Goal: Feedback & Contribution: Contribute content

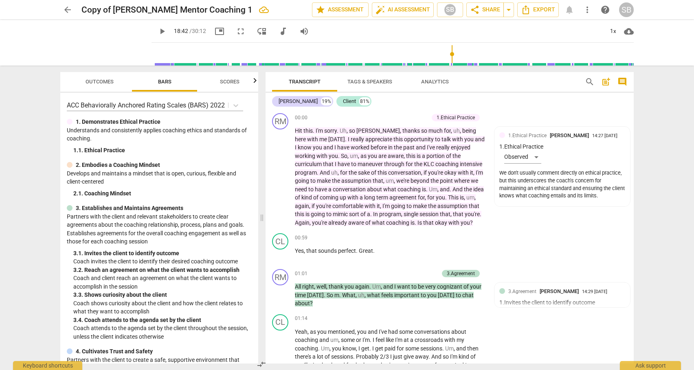
scroll to position [2508, 0]
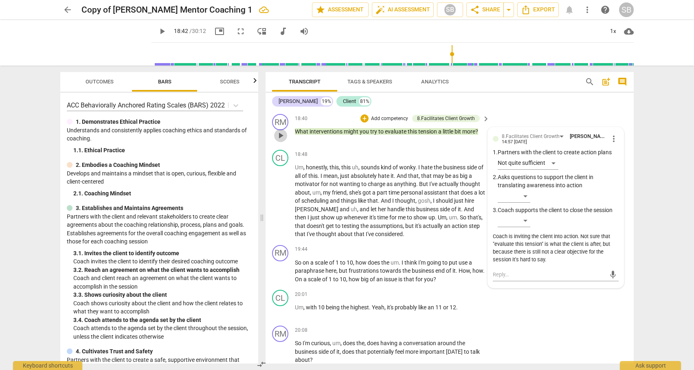
click at [280, 141] on span "play_arrow" at bounding box center [281, 136] width 10 height 10
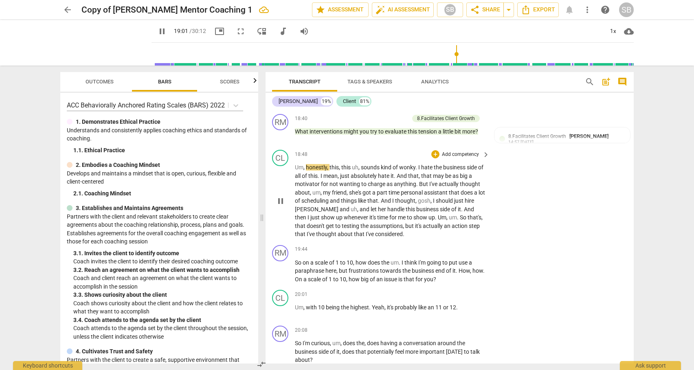
click at [406, 229] on span "but" at bounding box center [411, 226] width 10 height 7
click at [281, 206] on span "pause" at bounding box center [281, 201] width 10 height 10
type input "1183"
click at [437, 159] on div "+" at bounding box center [436, 154] width 8 height 8
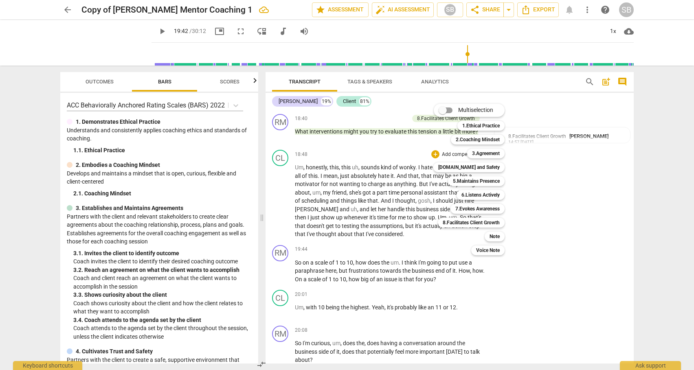
drag, startPoint x: 256, startPoint y: 152, endPoint x: 258, endPoint y: 170, distance: 18.0
click at [258, 170] on div at bounding box center [347, 185] width 694 height 370
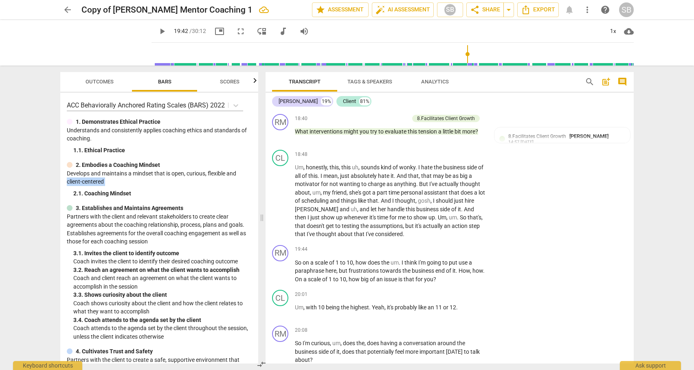
drag, startPoint x: 255, startPoint y: 170, endPoint x: 255, endPoint y: 188, distance: 18.8
click at [255, 188] on div "ACC Behaviorally Anchored Rating Scales (BARS) 2022 1. Demonstrates Ethical Pra…" at bounding box center [159, 228] width 198 height 271
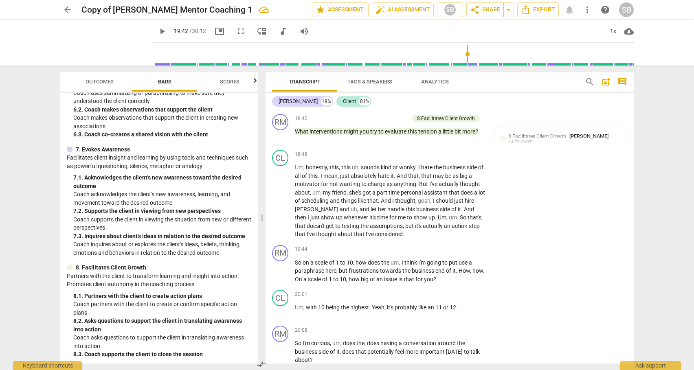
scroll to position [525, 0]
click at [456, 159] on p "Add competency" at bounding box center [460, 154] width 39 height 7
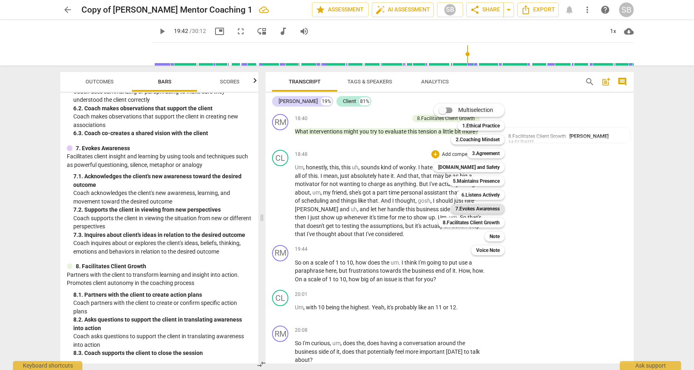
click at [471, 208] on b "7.Evokes Awareness" at bounding box center [478, 209] width 44 height 10
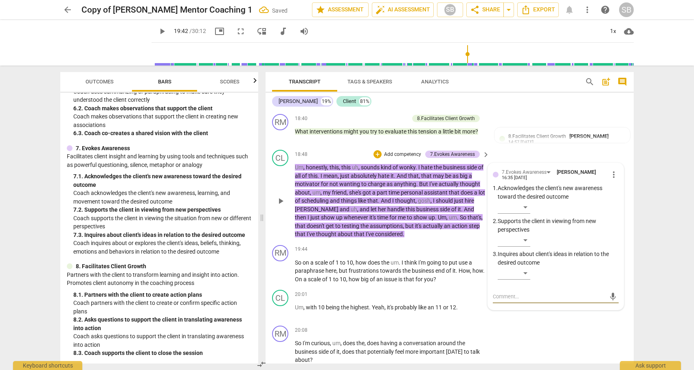
type textarea "L"
type textarea "Lo"
type textarea "Lov"
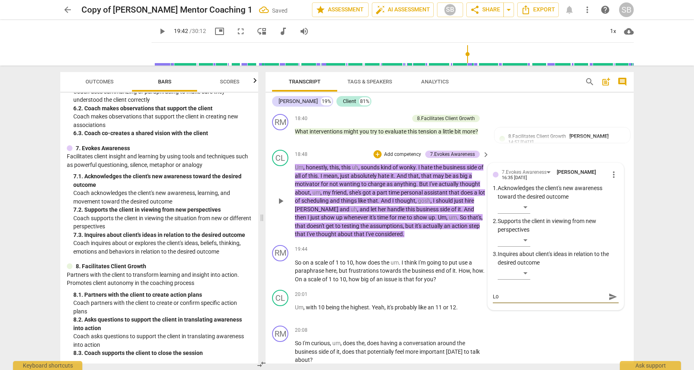
type textarea "Lov"
type textarea "Love"
type textarea "Lovel"
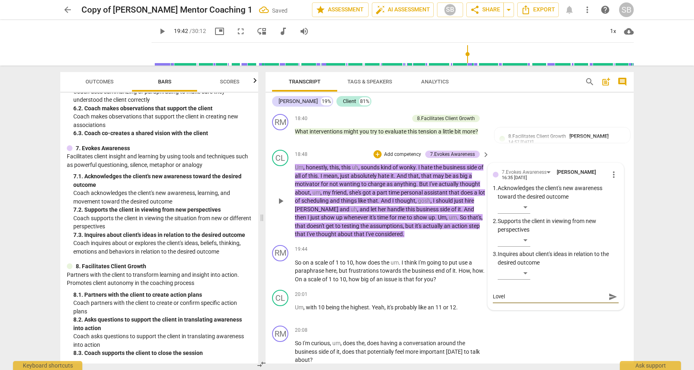
type textarea "Lovely"
type textarea "Lovely m"
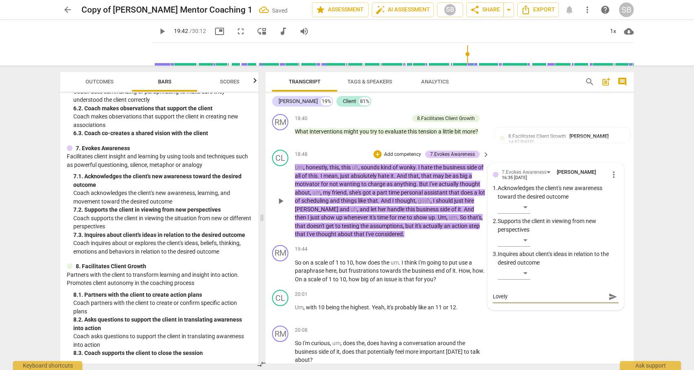
type textarea "Lovely m"
type textarea "Lovely mo"
type textarea "Lovely mom"
type textarea "Lovely mome"
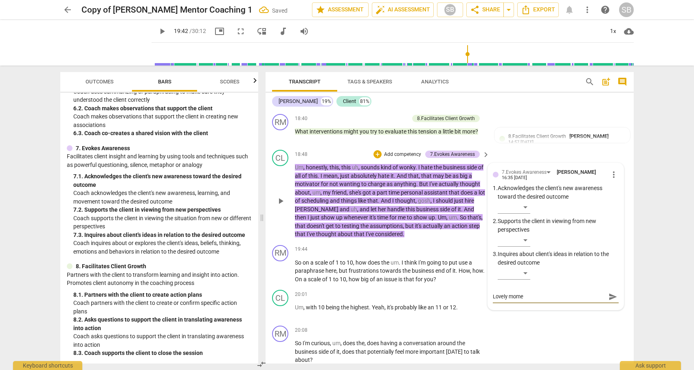
type textarea "Lovely momen"
type textarea "Lovely moment"
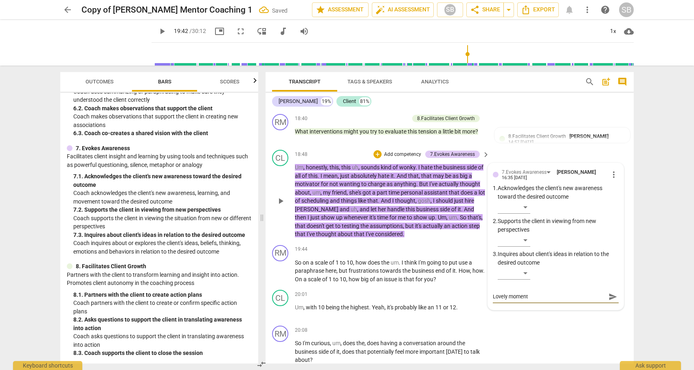
type textarea "Lovely moment"
type textarea "Lovely moment o"
type textarea "Lovely moment of"
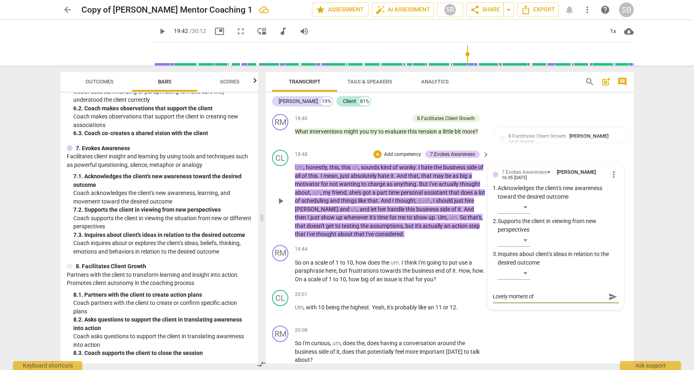
type textarea "Lovely moment of s"
type textarea "Lovely moment of si"
type textarea "Lovely moment of [PERSON_NAME]"
type textarea "Lovely moment of sile"
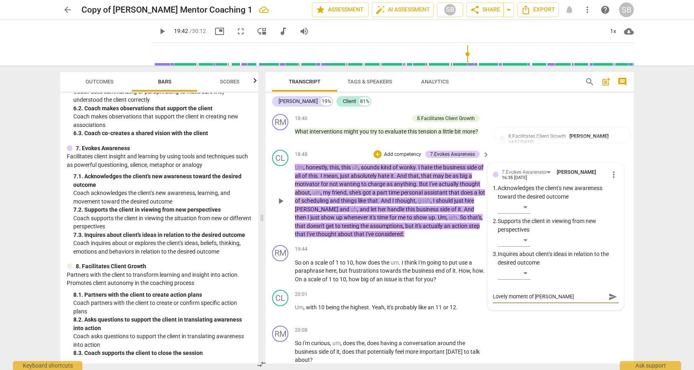
type textarea "Lovely moment of sile"
type textarea "Lovely moment of silen"
type textarea "Lovely moment of silenc"
type textarea "Lovely moment of silence"
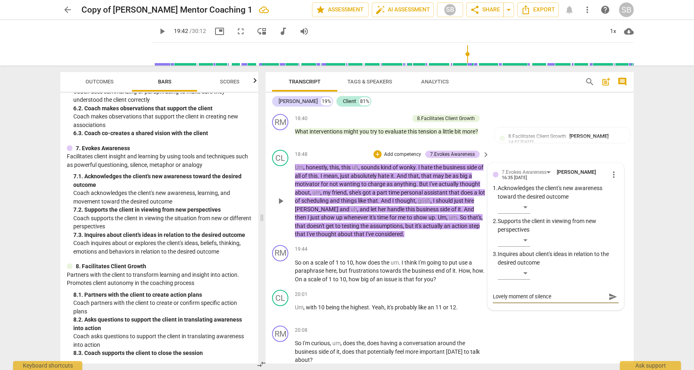
type textarea "Lovely moment of silence"
type textarea "Lovely moment of silence h"
type textarea "Lovely moment of silence he"
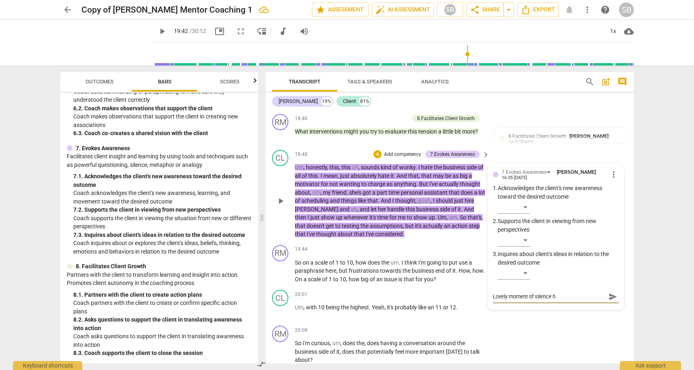
type textarea "Lovely moment of silence he"
type textarea "Lovely moment of silence her"
type textarea "Lovely moment of silence here"
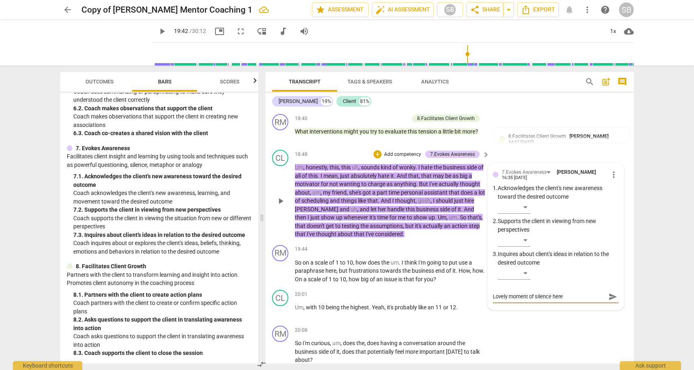
type textarea "Lovely moment of silence here"
click at [280, 276] on span "play_arrow" at bounding box center [281, 272] width 10 height 10
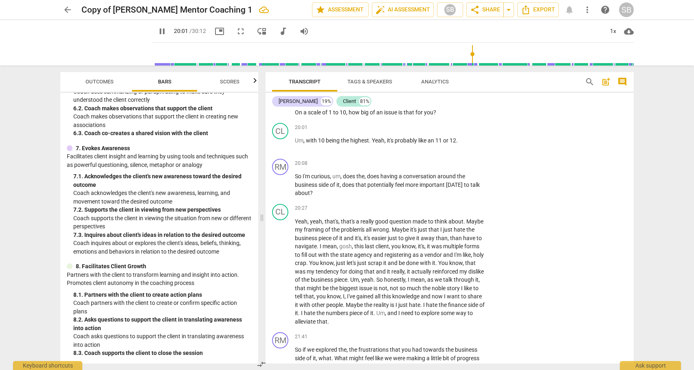
scroll to position [2645, 0]
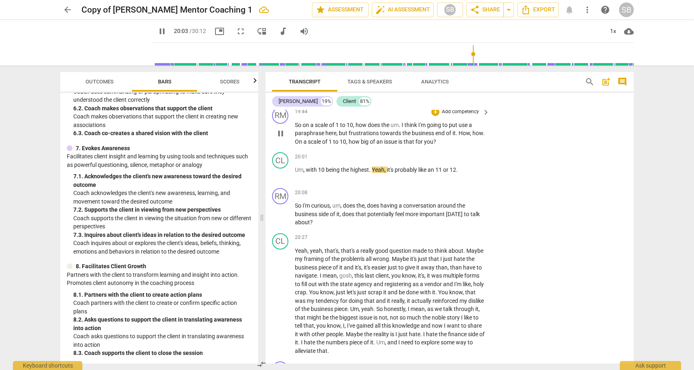
click at [456, 116] on p "Add competency" at bounding box center [460, 111] width 39 height 7
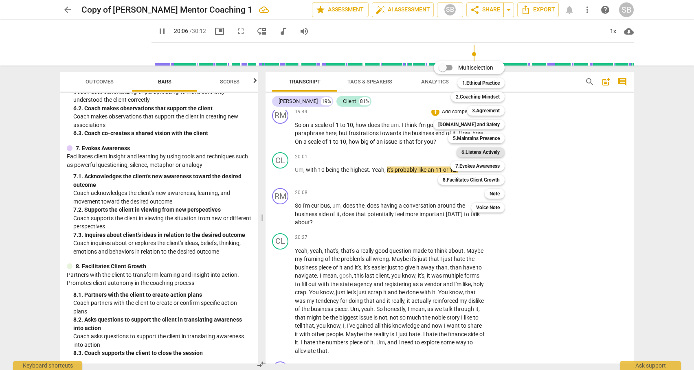
click at [477, 153] on b "6.Listens Actively" at bounding box center [481, 153] width 38 height 10
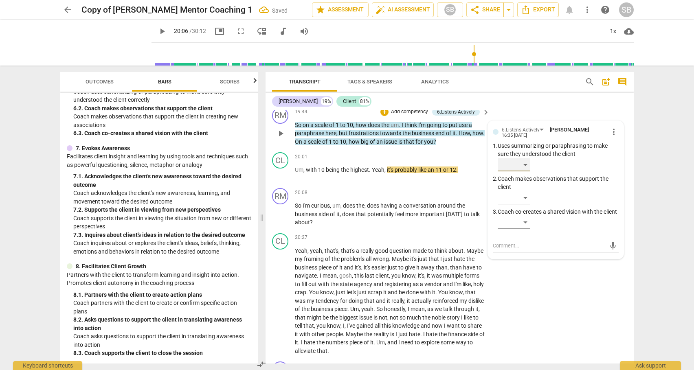
click at [526, 172] on div "​" at bounding box center [514, 165] width 33 height 13
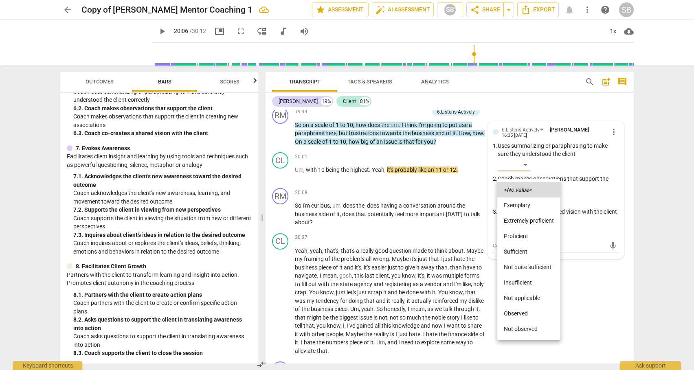
click at [522, 256] on li "Sufficient" at bounding box center [529, 251] width 63 height 15
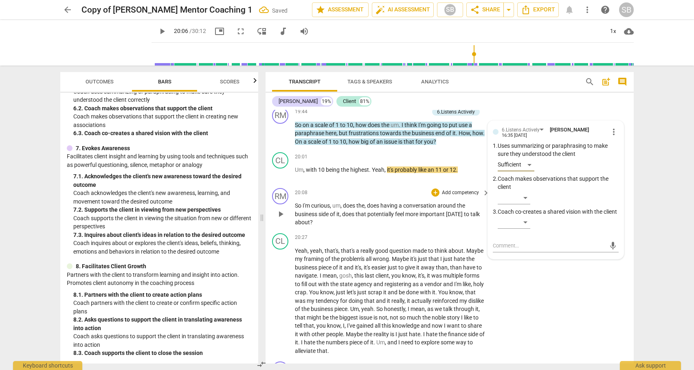
click at [282, 219] on span "play_arrow" at bounding box center [281, 214] width 10 height 10
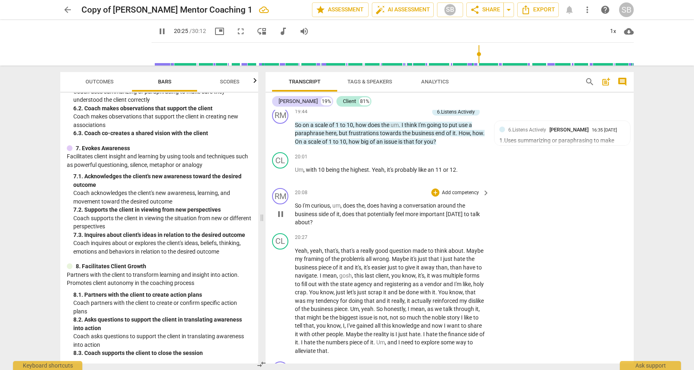
click at [467, 197] on p "Add competency" at bounding box center [460, 193] width 39 height 7
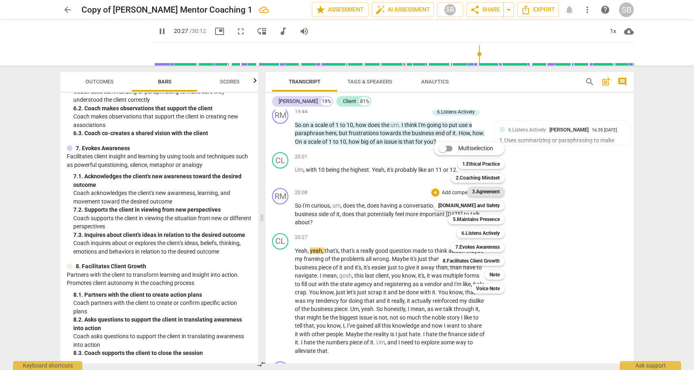
click at [486, 191] on b "3.Agreement" at bounding box center [486, 192] width 28 height 10
type input "1228"
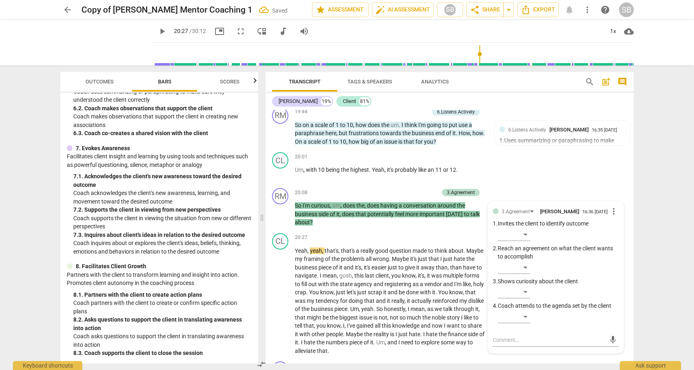
scroll to position [2650, 0]
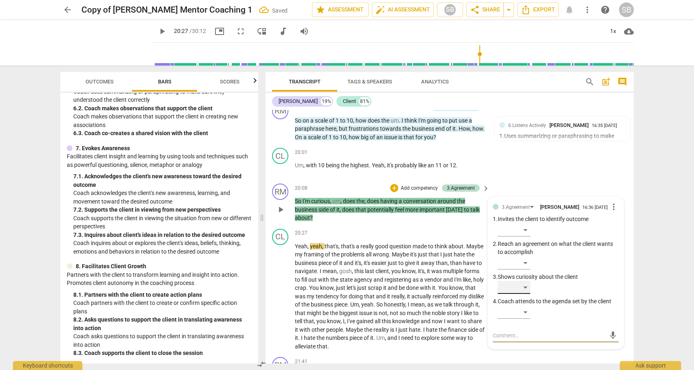
click at [525, 294] on div "​" at bounding box center [514, 287] width 33 height 13
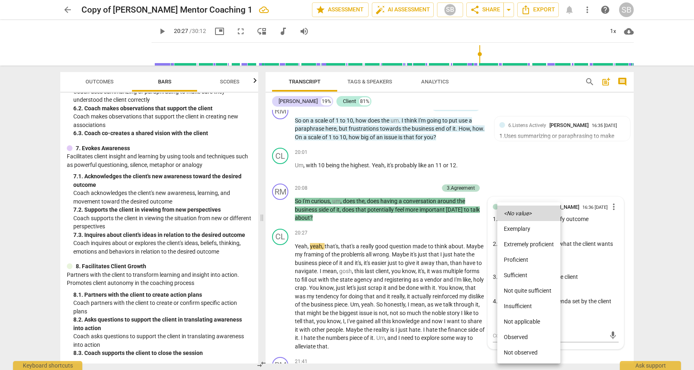
click at [516, 274] on li "Sufficient" at bounding box center [529, 275] width 63 height 15
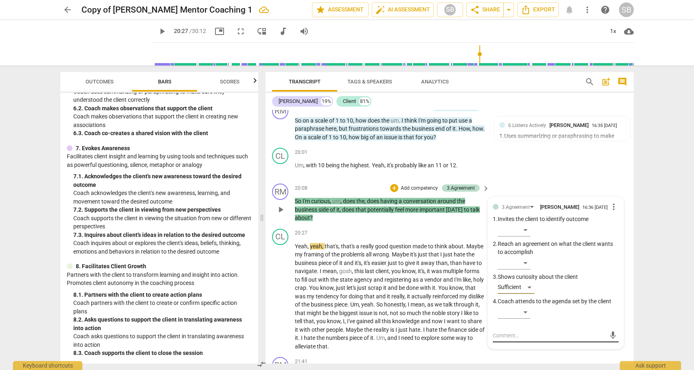
click at [504, 343] on div "mic" at bounding box center [556, 336] width 126 height 13
click at [503, 340] on textarea at bounding box center [549, 336] width 113 height 8
type textarea "C"
type textarea "Co"
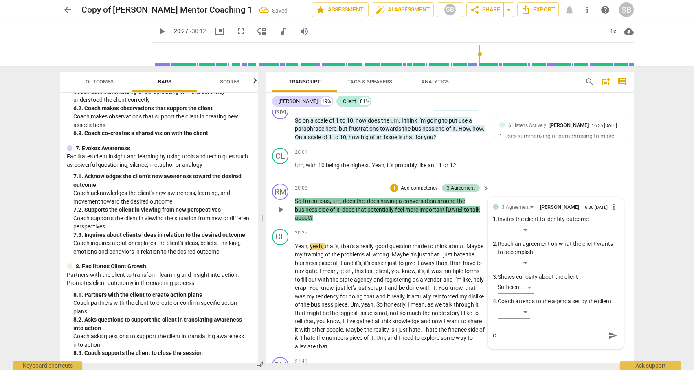
type textarea "Co"
type textarea "Coa"
type textarea "Coac"
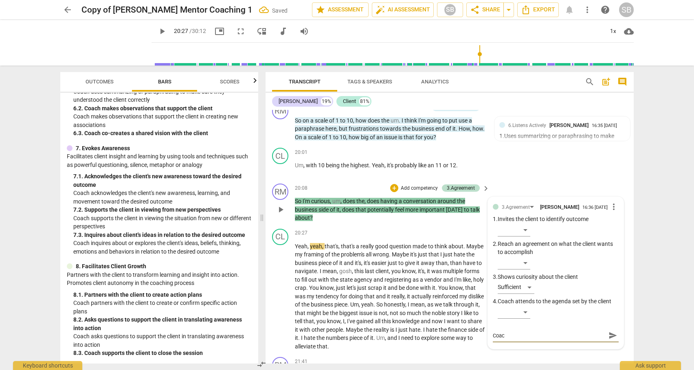
type textarea "Coach"
type textarea "Coach i"
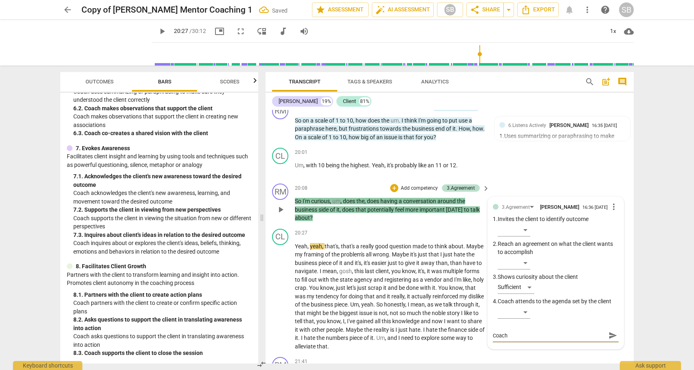
type textarea "Coach i"
type textarea "Coach is"
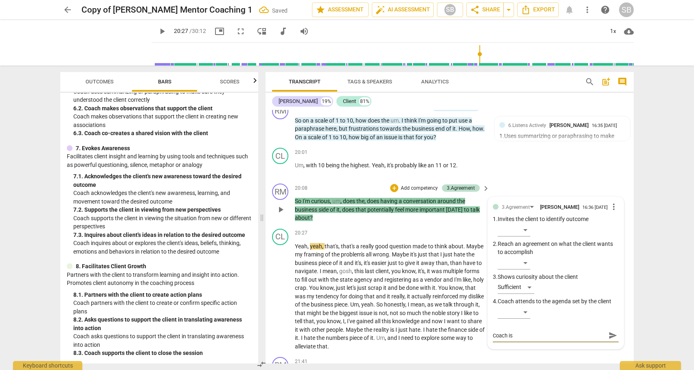
type textarea "Coach is d"
type textarea "Coach is de"
type textarea "Coach is dem"
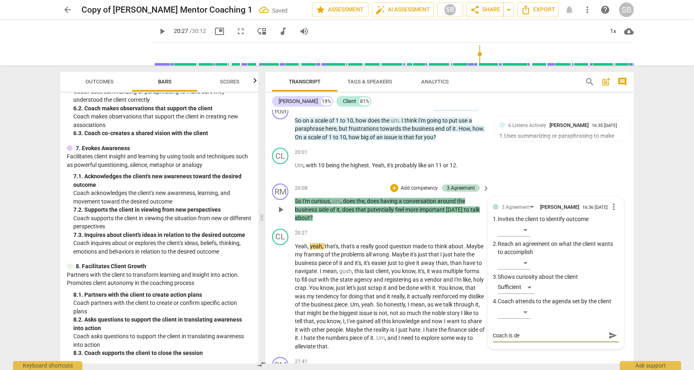
type textarea "Coach is dem"
type textarea "Coach is demo"
type textarea "Coach is demon"
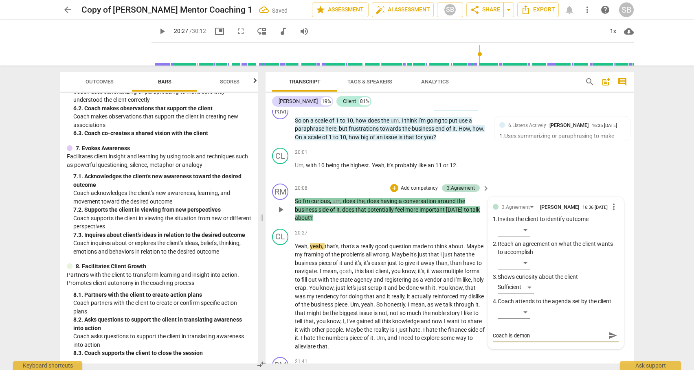
type textarea "Coach is demons"
type textarea "Coach is demonst"
type textarea "Coach is demonstr"
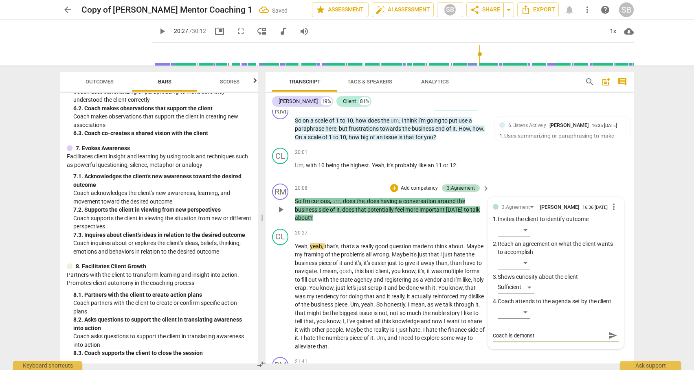
type textarea "Coach is demonstr"
type textarea "Coach is demonstra"
type textarea "Coach is demonstrat"
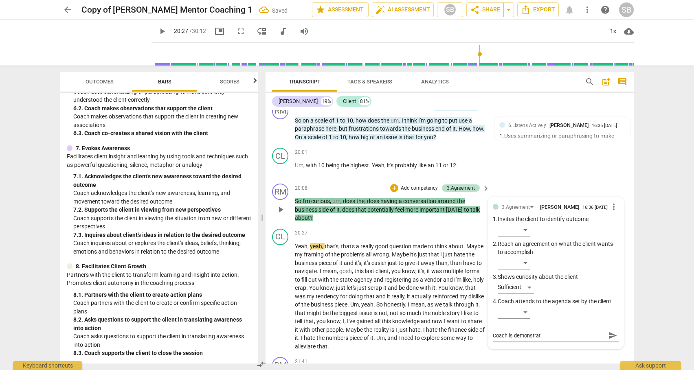
type textarea "Coach is demonstrati"
type textarea "Coach is demonstratin"
type textarea "Coach is demonstrating"
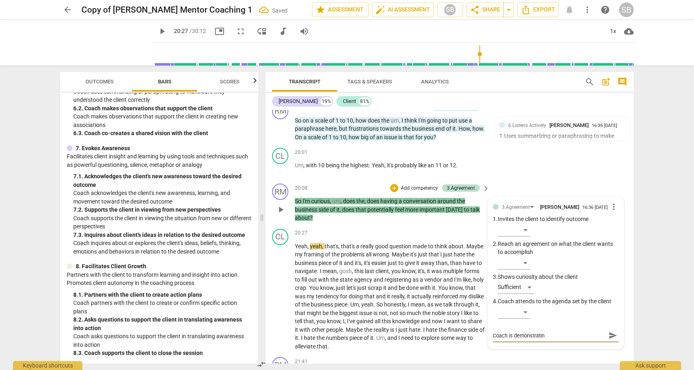
type textarea "Coach is demonstrating"
type textarea "Coach is demonstrating c"
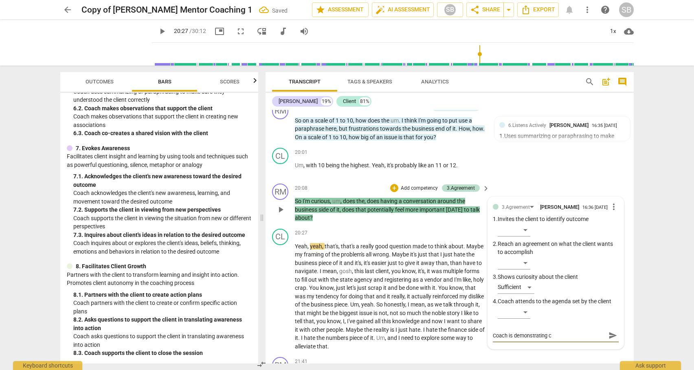
type textarea "Coach is demonstrating cu"
type textarea "Coach is demonstrating cur"
type textarea "Coach is demonstrating curi"
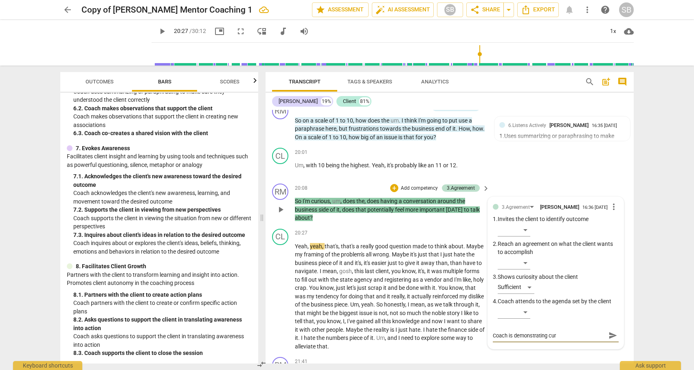
type textarea "Coach is demonstrating curi"
type textarea "Coach is demonstrating curio"
type textarea "Coach is demonstrating curios"
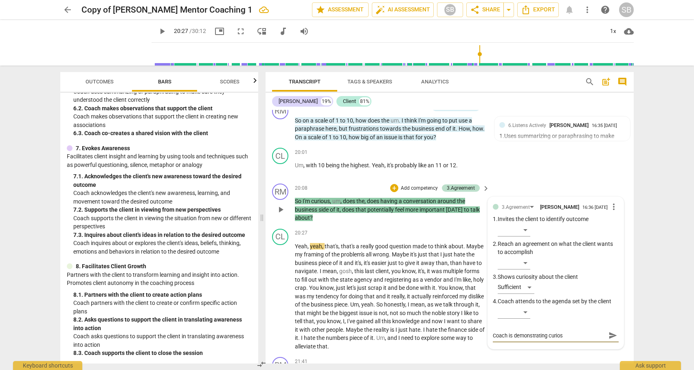
type textarea "Coach is demonstrating curiosi"
type textarea "Coach is demonstrating curiosit"
type textarea "Coach is demonstrating curiosity"
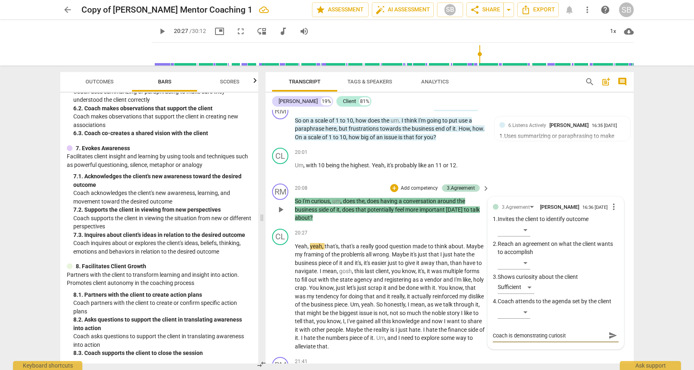
type textarea "Coach is demonstrating curiosity"
type textarea "Coach is demonstrating curiosity a"
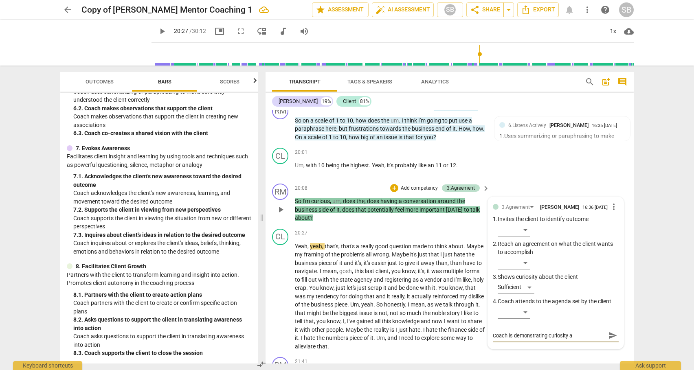
type textarea "Coach is demonstrating curiosity an"
type textarea "Coach is demonstrating curiosity and"
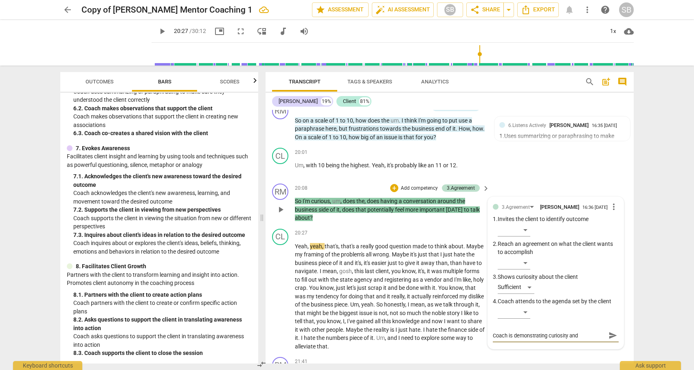
type textarea "Coach is demonstrating curiosity and"
type textarea "Coach is demonstrating curiosity and o"
type textarea "Coach is demonstrating curiosity and of"
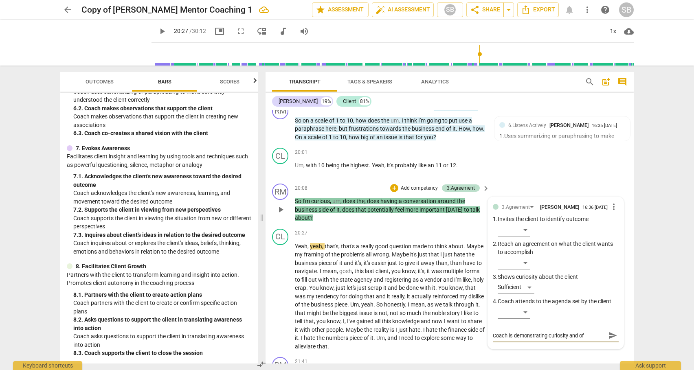
type textarea "Coach is demonstrating curiosity and off"
type textarea "Coach is demonstrating curiosity and offe"
type textarea "Coach is demonstrating curiosity and offer"
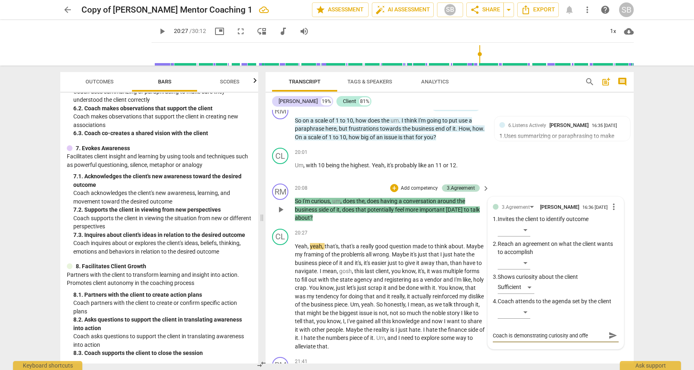
type textarea "Coach is demonstrating curiosity and offer"
type textarea "Coach is demonstrating curiosity and offeri"
type textarea "Coach is demonstrating curiosity and offerin"
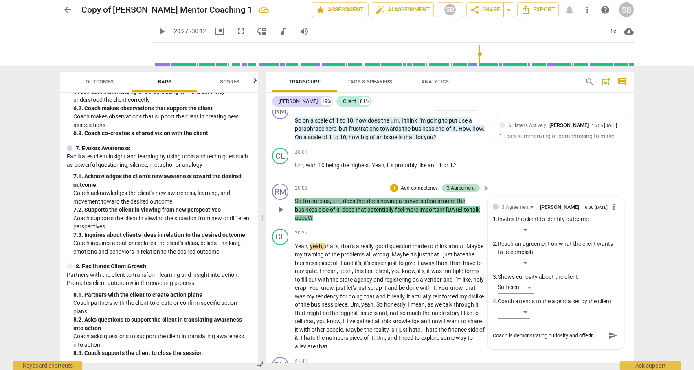
type textarea "Coach is demonstrating curiosity and offering"
type textarea "Coach is demonstrating curiosity and offering a"
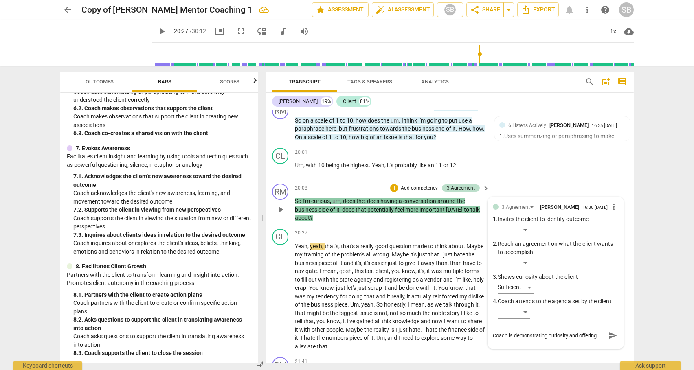
type textarea "Coach is demonstrating curiosity and offering a"
type textarea "Coach is demonstrating curiosity and offering a p"
type textarea "Coach is demonstrating curiosity and offering a po"
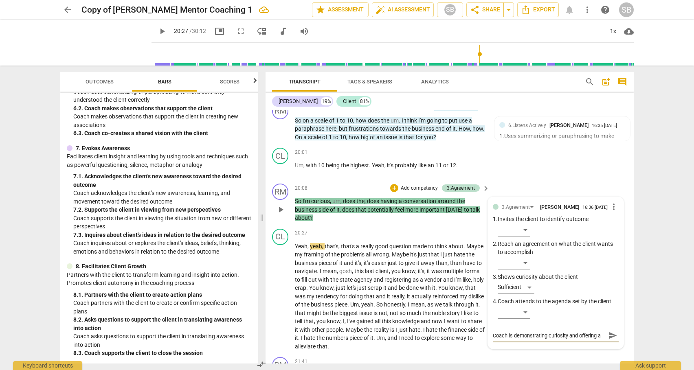
scroll to position [7, 0]
type textarea "Coach is demonstrating curiosity and offering a pos"
type textarea "Coach is demonstrating curiosity and offering a poss"
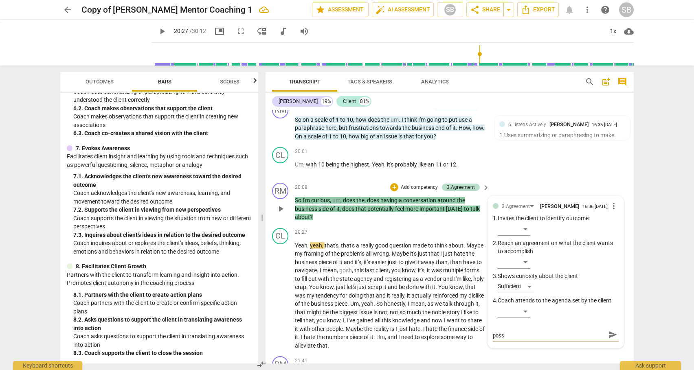
type textarea "Coach is demonstrating curiosity and offering a possi"
type textarea "Coach is demonstrating curiosity and offering a possib"
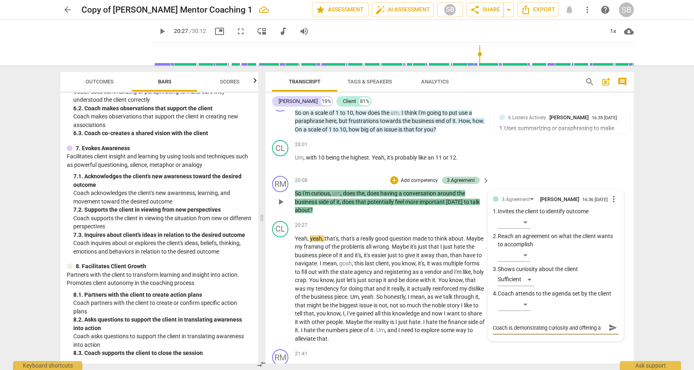
type textarea "Coach is demonstrating curiosity and offering a possibl"
type textarea "Coach is demonstrating curiosity and offering a possible"
type textarea "Coach is demonstrating curiosity and offering a possible r"
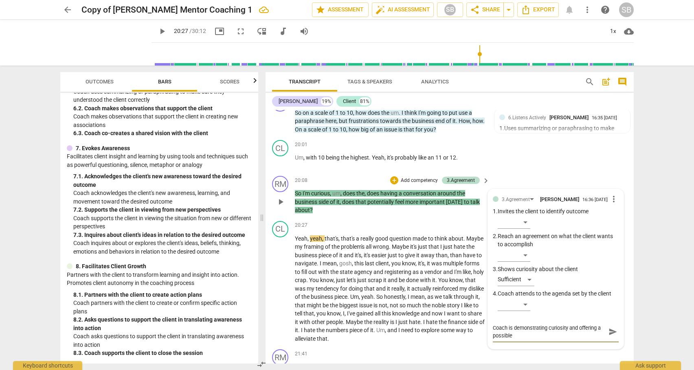
type textarea "Coach is demonstrating curiosity and offering a possible r"
type textarea "Coach is demonstrating curiosity and offering a possible re"
type textarea "Coach is demonstrating curiosity and offering a possible ren"
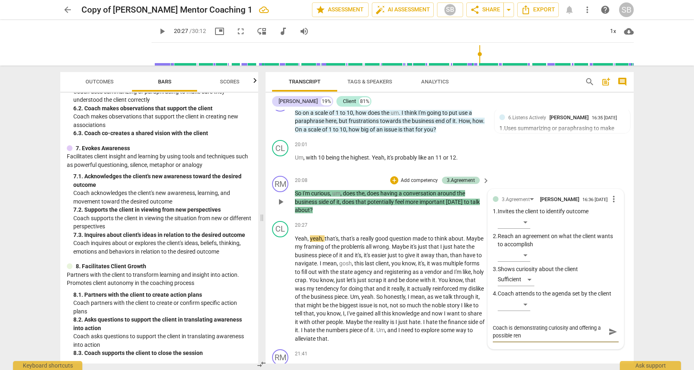
type textarea "Coach is demonstrating curiosity and offering a possible [PERSON_NAME]"
type textarea "Coach is demonstrating curiosity and offering a possible reneg"
type textarea "Coach is demonstrating curiosity and offering a possible renego"
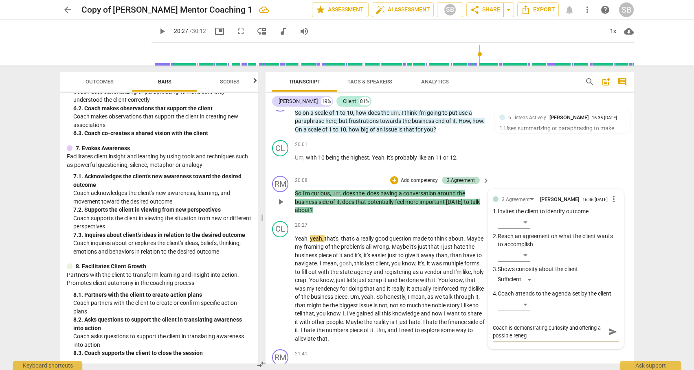
type textarea "Coach is demonstrating curiosity and offering a possible renego"
type textarea "Coach is demonstrating curiosity and offering a possible renegot"
type textarea "Coach is demonstrating curiosity and offering a possible renegota"
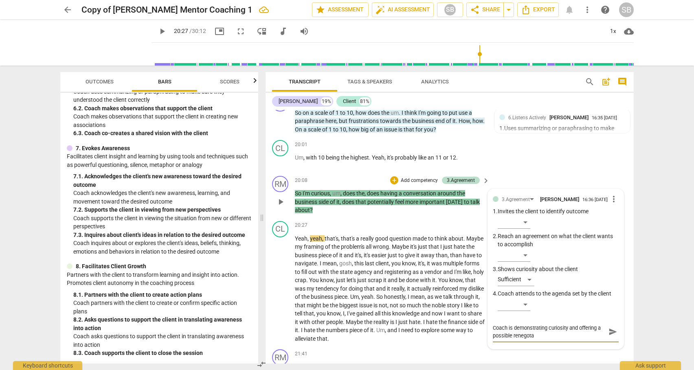
type textarea "Coach is demonstrating curiosity and offering a possible renegotai"
type textarea "Coach is demonstrating curiosity and offering a possible renegotait"
type textarea "Coach is demonstrating curiosity and offering a possible renegotaite"
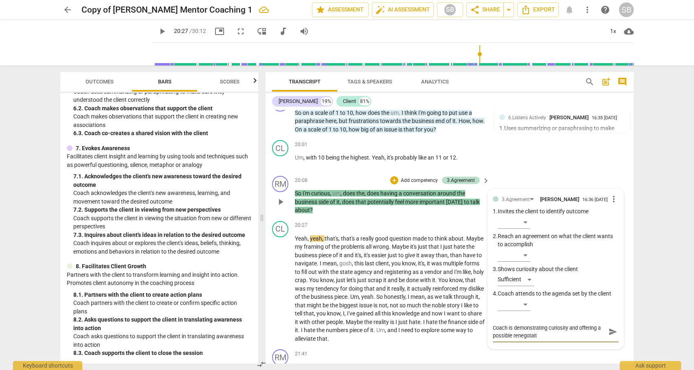
type textarea "Coach is demonstrating curiosity and offering a possible renegotaite"
type textarea "Coach is demonstrating curiosity and offering a possible renegotaited"
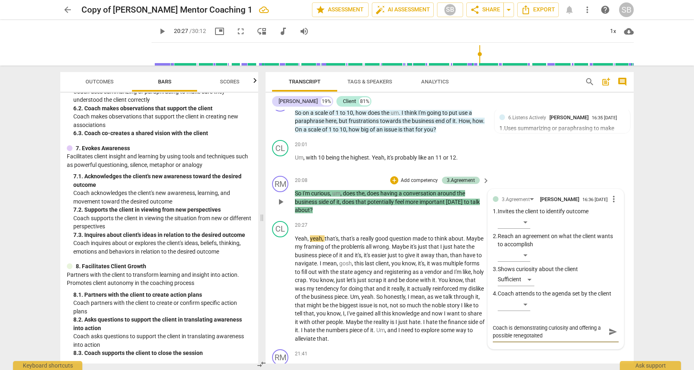
type textarea "Coach is demonstrating curiosity and offering a possible renegotaited"
type textarea "Coach is demonstrating curiosity and offering a possible renegotaite"
type textarea "Coach is demonstrating curiosity and offering a possible renegotait"
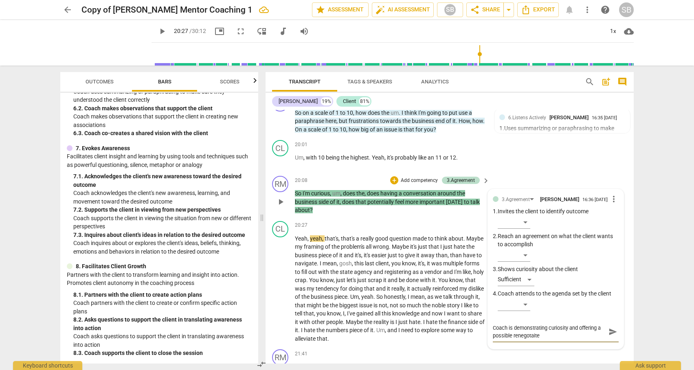
type textarea "Coach is demonstrating curiosity and offering a possible renegotait"
type textarea "Coach is demonstrating curiosity and offering a possible renegotai"
type textarea "Coach is demonstrating curiosity and offering a possible renegota"
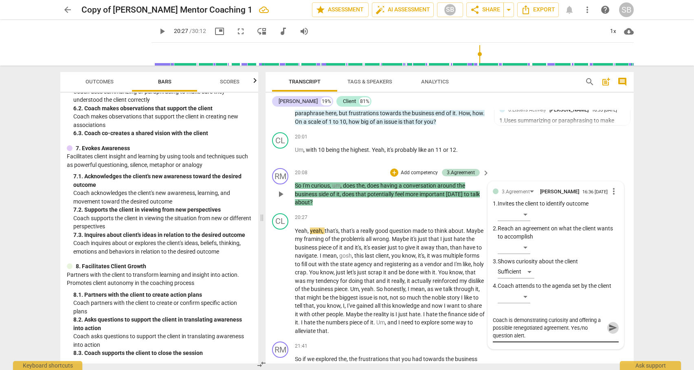
click at [609, 333] on span "send" at bounding box center [613, 328] width 9 height 9
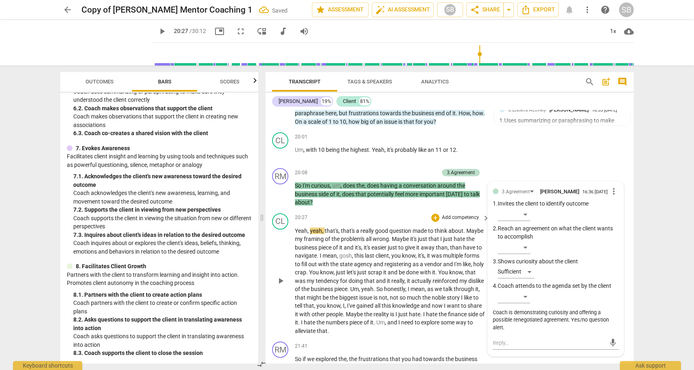
click at [283, 286] on span "play_arrow" at bounding box center [281, 281] width 10 height 10
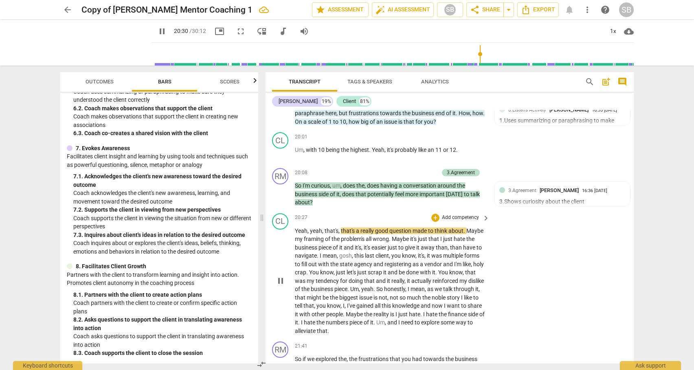
drag, startPoint x: 631, startPoint y: 280, endPoint x: 631, endPoint y: 287, distance: 7.3
click at [631, 287] on div "CL play_arrow pause 20:27 + Add competency keyboard_arrow_right Yeah , yeah , t…" at bounding box center [450, 274] width 368 height 129
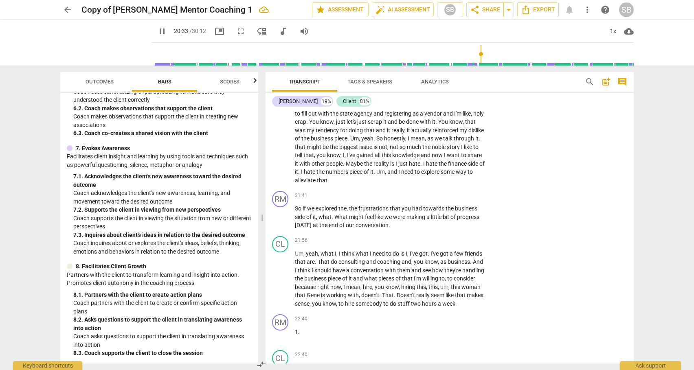
scroll to position [2813, 0]
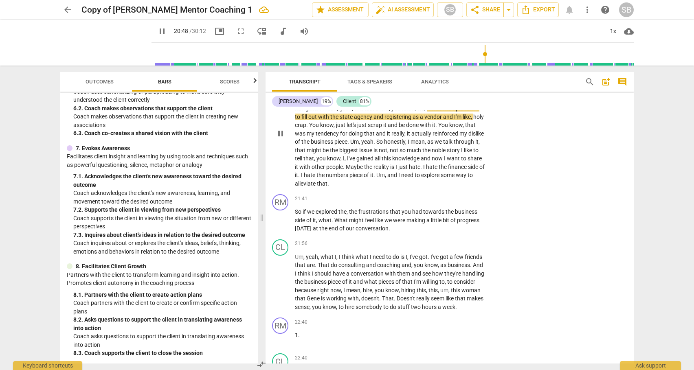
click at [364, 170] on span "Maybe" at bounding box center [355, 167] width 18 height 7
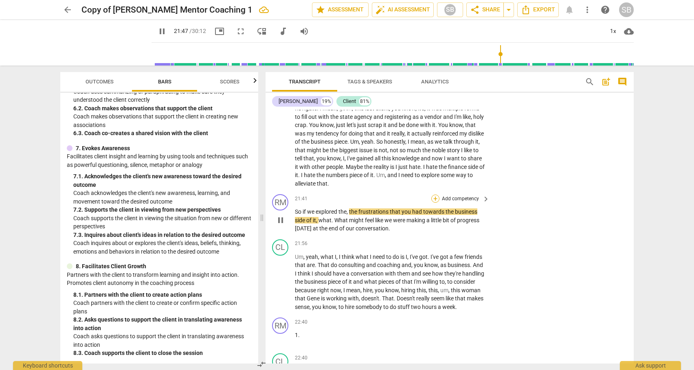
click at [434, 203] on div "+" at bounding box center [436, 199] width 8 height 8
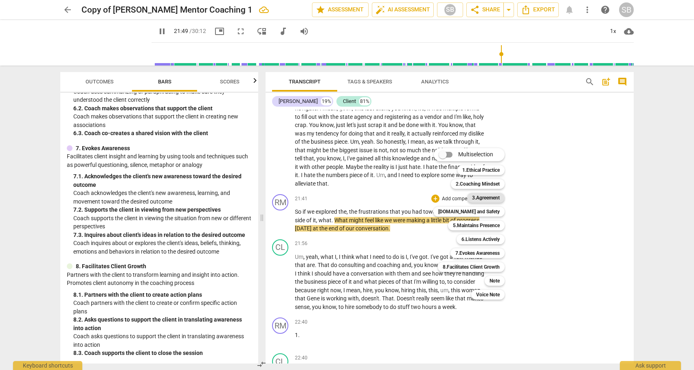
click at [482, 197] on b "3.Agreement" at bounding box center [486, 198] width 28 height 10
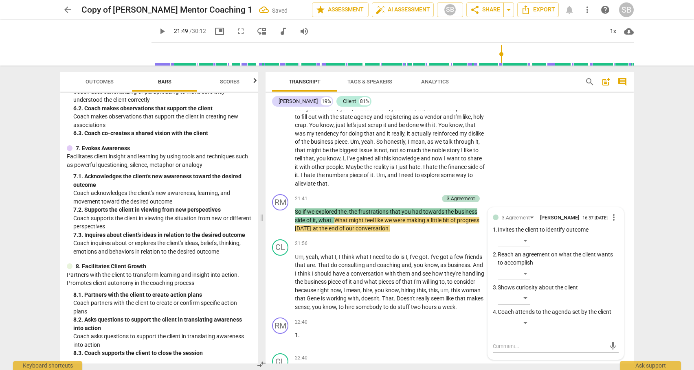
scroll to position [2947, 0]
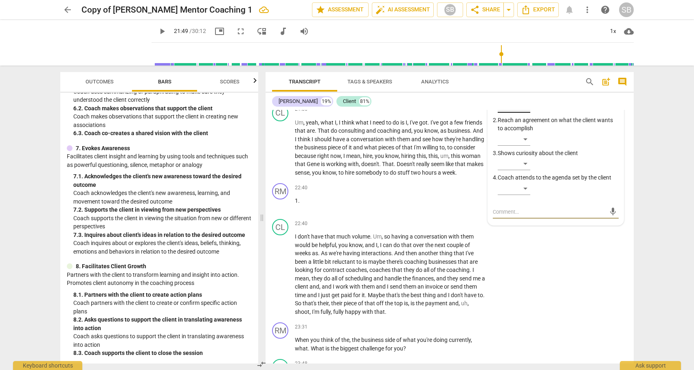
click at [525, 113] on div "​" at bounding box center [514, 106] width 33 height 13
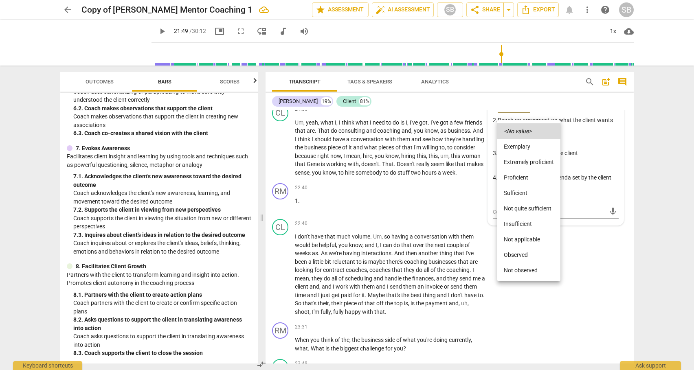
click at [519, 191] on li "Sufficient" at bounding box center [529, 192] width 63 height 15
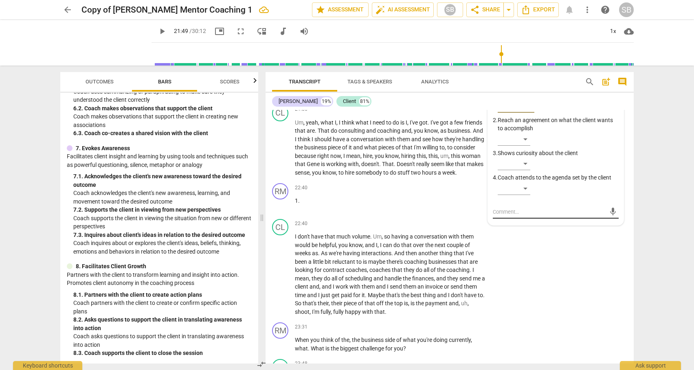
click at [505, 216] on textarea at bounding box center [549, 212] width 113 height 8
click at [609, 220] on span "send" at bounding box center [613, 216] width 9 height 9
click at [280, 91] on span "play_arrow" at bounding box center [281, 86] width 10 height 10
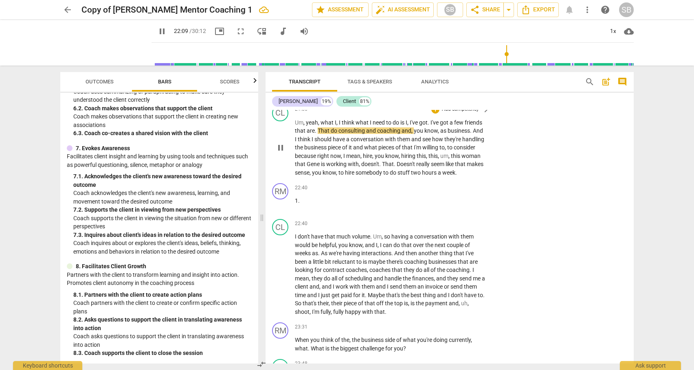
click at [331, 159] on span "right" at bounding box center [323, 156] width 13 height 7
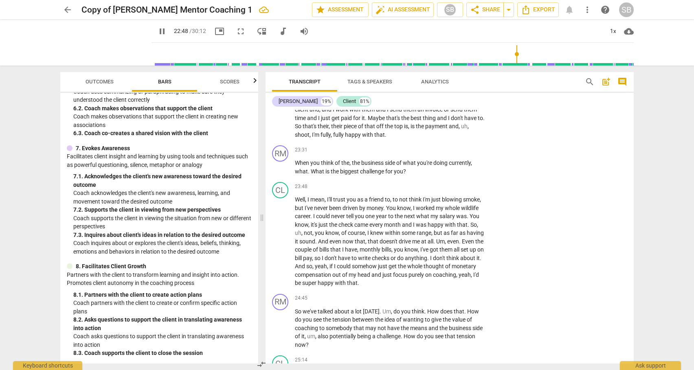
scroll to position [3128, 0]
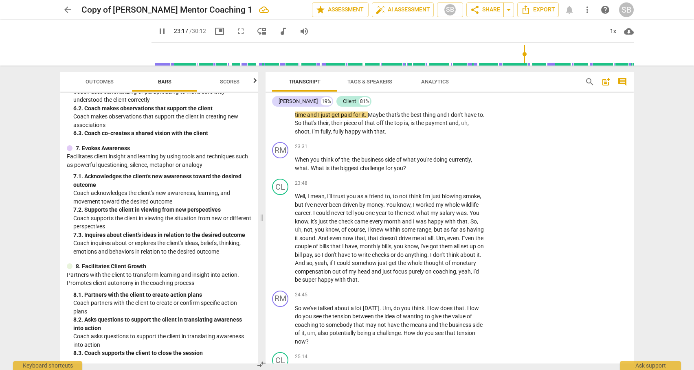
click at [340, 126] on span "their" at bounding box center [337, 123] width 13 height 7
click at [435, 151] on div "+" at bounding box center [436, 147] width 8 height 8
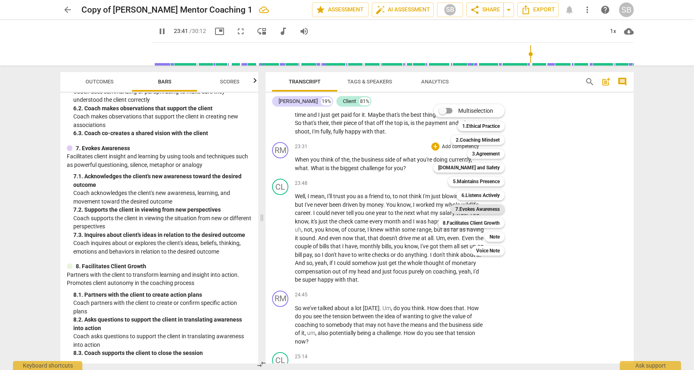
click at [469, 208] on b "7.Evokes Awareness" at bounding box center [478, 210] width 44 height 10
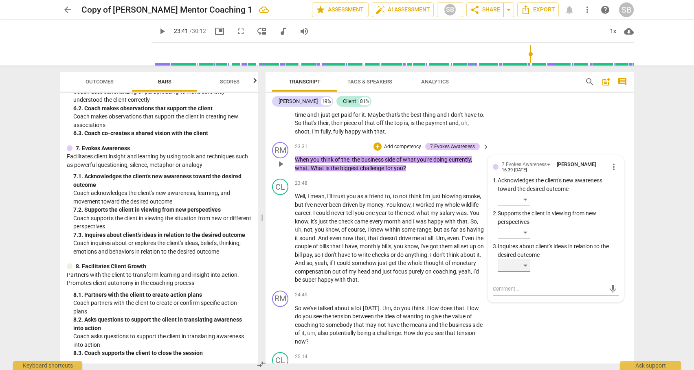
click at [526, 272] on div "​" at bounding box center [514, 265] width 33 height 13
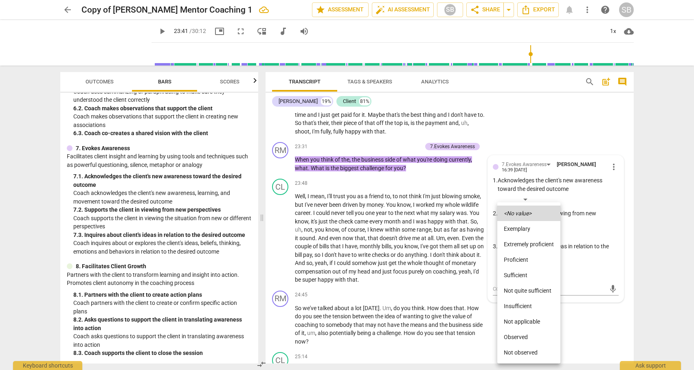
click at [520, 275] on li "Sufficient" at bounding box center [529, 275] width 63 height 15
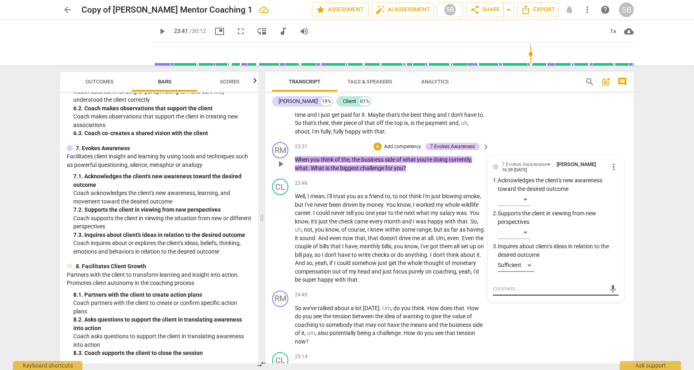
click at [507, 293] on textarea at bounding box center [549, 289] width 113 height 8
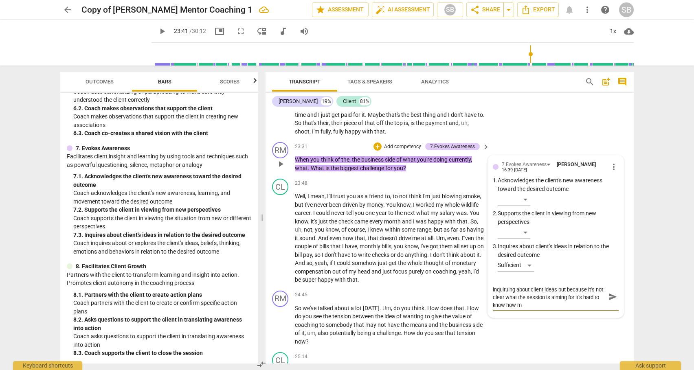
scroll to position [0, 0]
click at [610, 305] on span "send" at bounding box center [613, 300] width 9 height 9
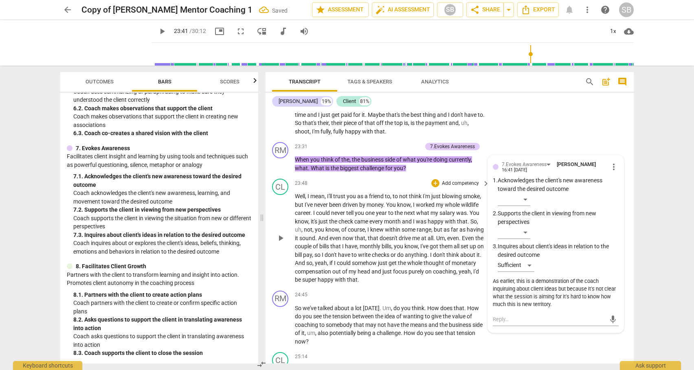
click at [281, 243] on span "play_arrow" at bounding box center [281, 239] width 10 height 10
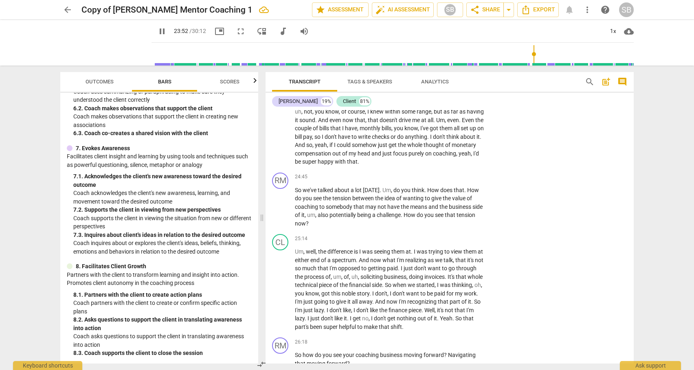
scroll to position [3253, 0]
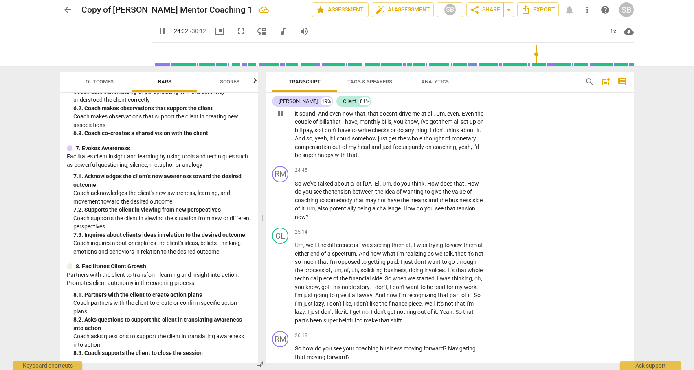
click at [430, 134] on span "." at bounding box center [429, 130] width 3 height 7
click at [434, 175] on div "+" at bounding box center [436, 171] width 8 height 8
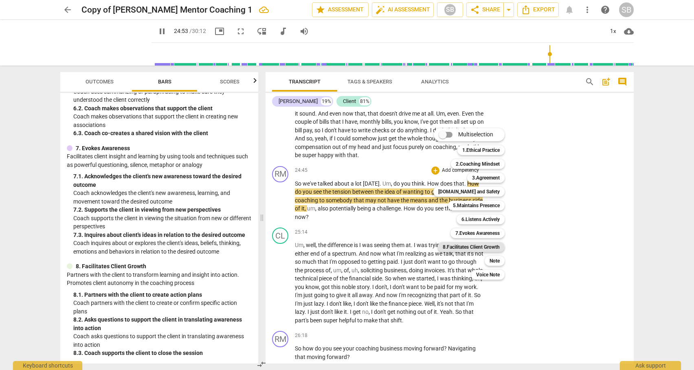
click at [478, 249] on b "8.Facilitates Client Growth" at bounding box center [471, 247] width 57 height 10
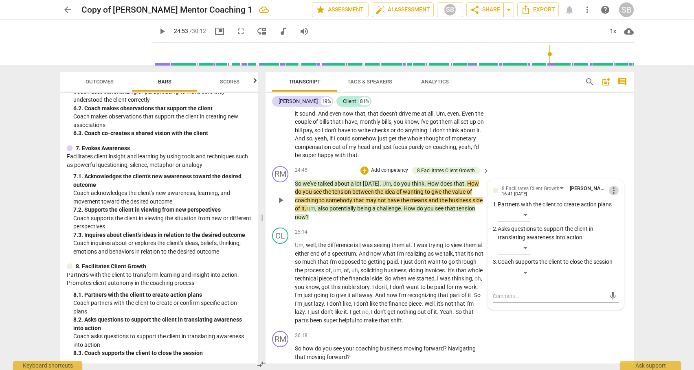
click at [609, 196] on span "more_vert" at bounding box center [614, 191] width 10 height 10
click at [620, 239] on li "Delete" at bounding box center [620, 239] width 28 height 15
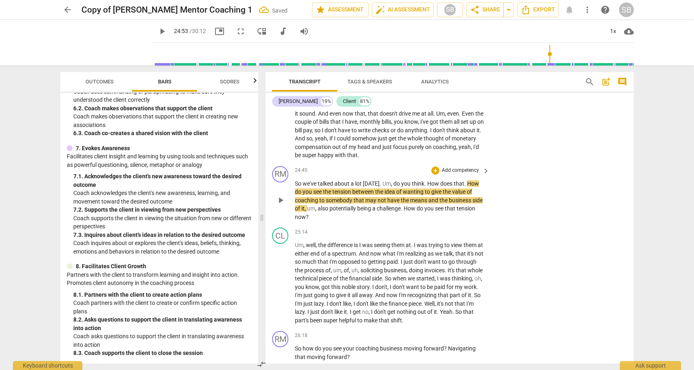
click at [466, 174] on p "Add competency" at bounding box center [460, 170] width 39 height 7
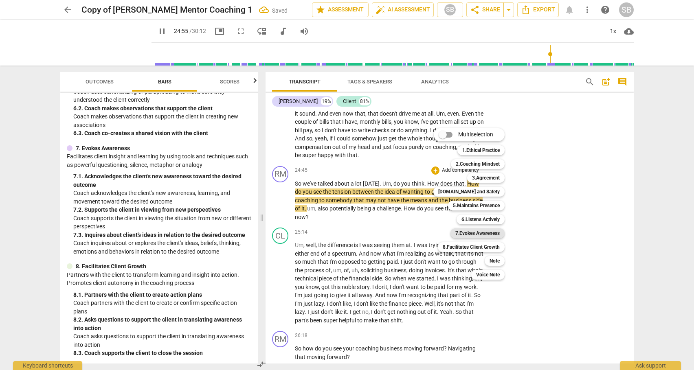
click at [477, 234] on b "7.Evokes Awareness" at bounding box center [478, 234] width 44 height 10
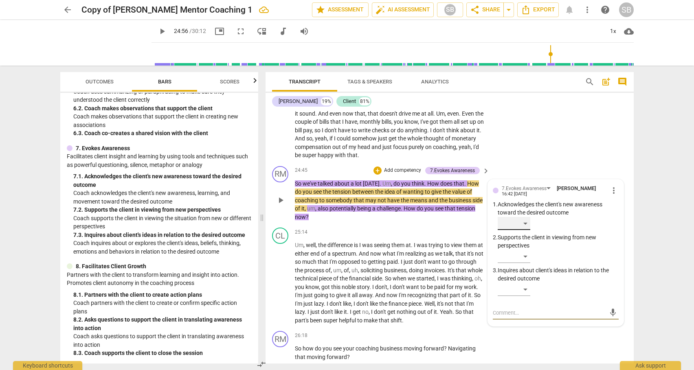
click at [527, 230] on div "​" at bounding box center [514, 223] width 33 height 13
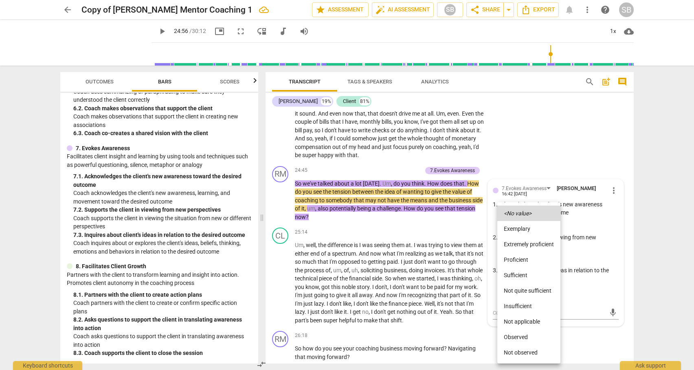
click at [520, 279] on li "Sufficient" at bounding box center [529, 275] width 63 height 15
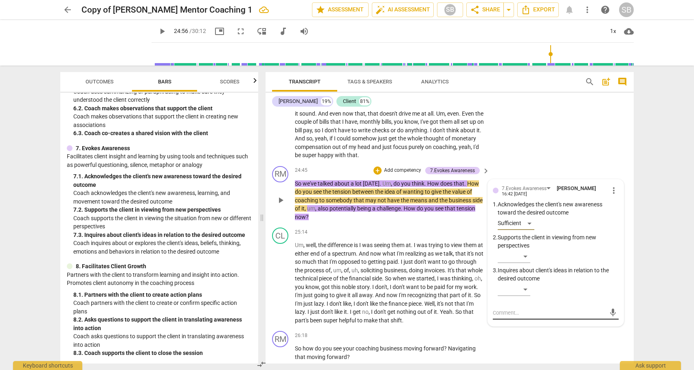
click at [510, 317] on textarea at bounding box center [549, 313] width 113 height 8
click at [612, 322] on span "send" at bounding box center [613, 317] width 9 height 9
click at [279, 205] on span "play_arrow" at bounding box center [281, 201] width 10 height 10
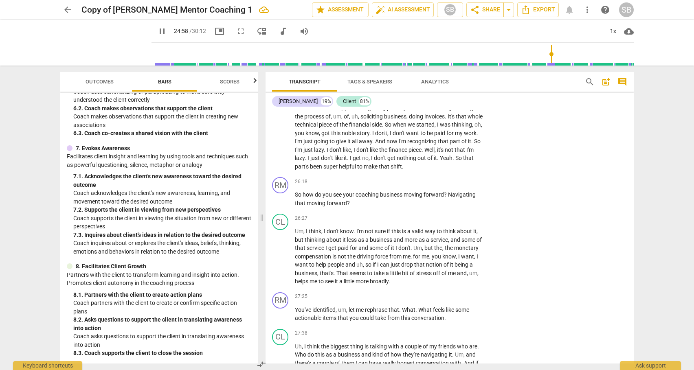
scroll to position [3410, 0]
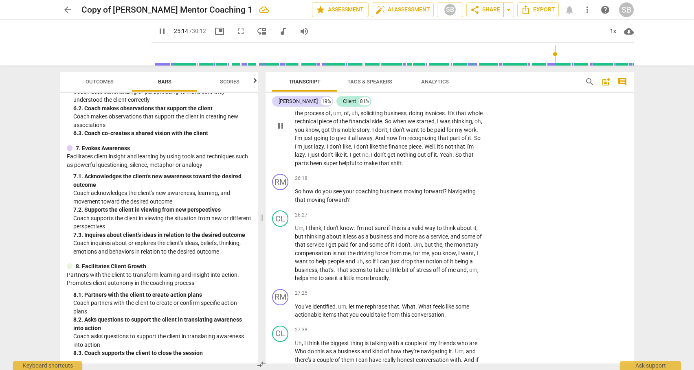
click at [393, 125] on span "So" at bounding box center [389, 121] width 8 height 7
click at [434, 183] on div "+" at bounding box center [436, 178] width 8 height 8
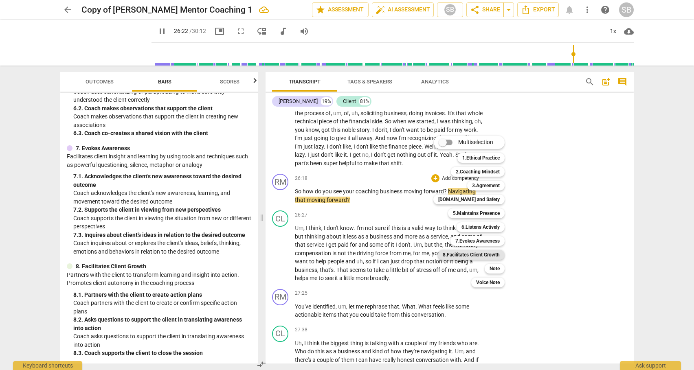
click at [476, 254] on b "8.Facilitates Client Growth" at bounding box center [471, 255] width 57 height 10
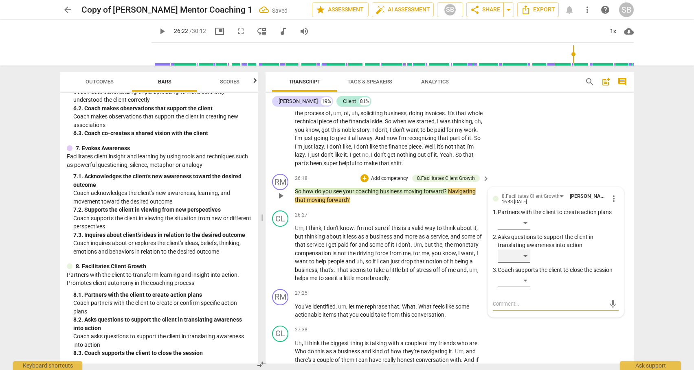
click at [525, 263] on div "​" at bounding box center [514, 256] width 33 height 13
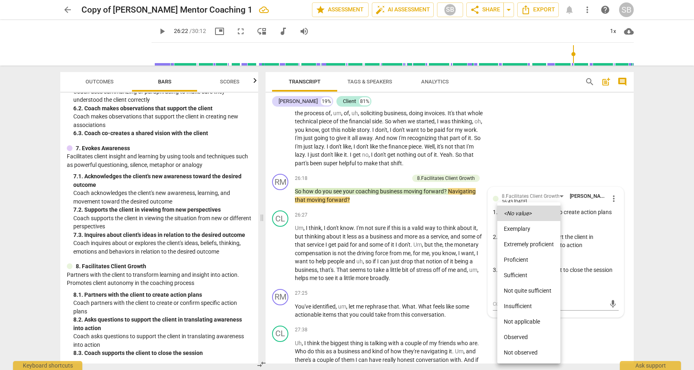
click at [520, 274] on li "Sufficient" at bounding box center [529, 275] width 63 height 15
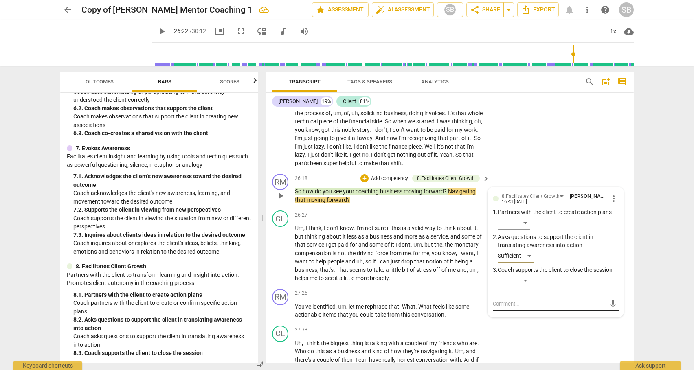
click at [511, 308] on textarea at bounding box center [549, 304] width 113 height 8
click at [609, 317] on span "send" at bounding box center [613, 312] width 9 height 9
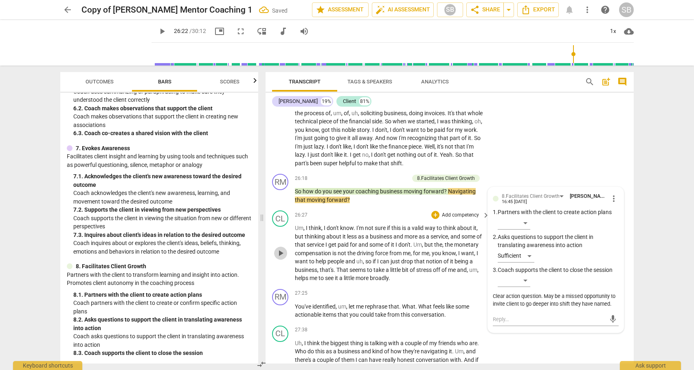
click at [281, 258] on span "play_arrow" at bounding box center [281, 254] width 10 height 10
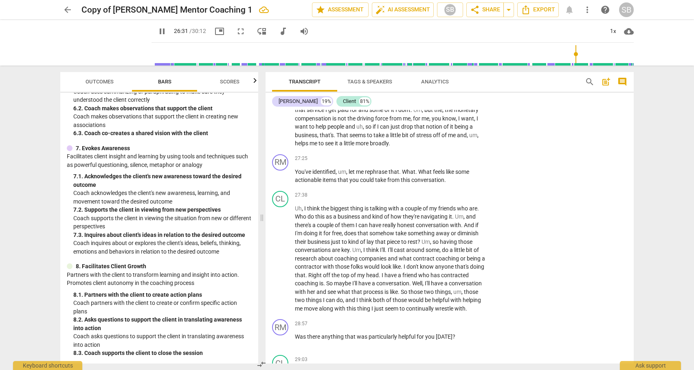
scroll to position [3558, 0]
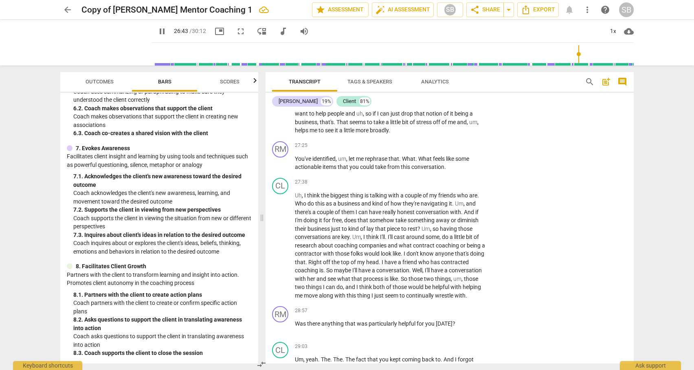
click at [350, 126] on span "That" at bounding box center [343, 122] width 13 height 7
click at [435, 150] on div "+" at bounding box center [436, 146] width 8 height 8
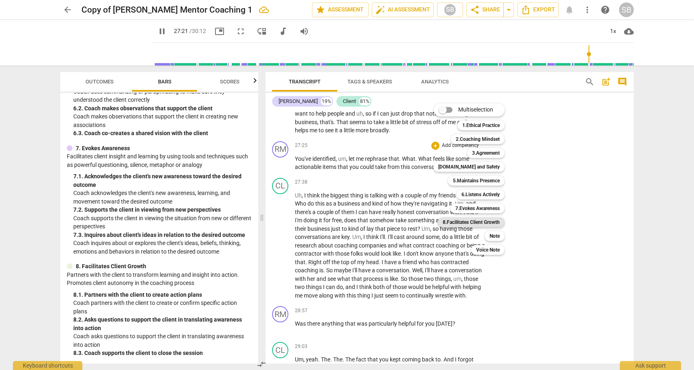
click at [475, 220] on b "8.Facilitates Client Growth" at bounding box center [471, 223] width 57 height 10
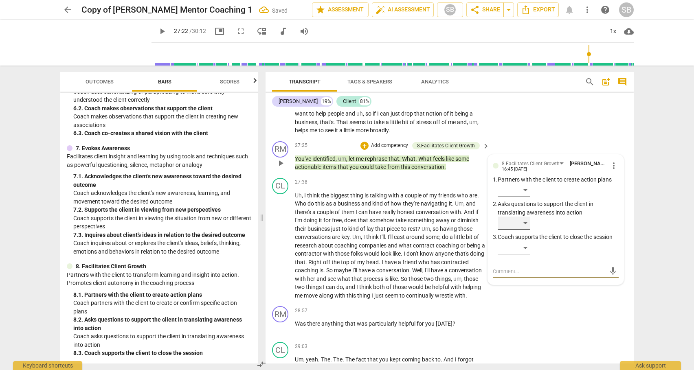
click at [523, 230] on div "​" at bounding box center [514, 223] width 33 height 13
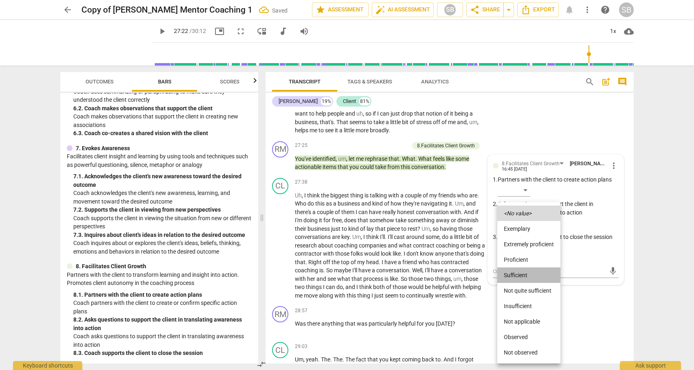
click at [519, 276] on li "Sufficient" at bounding box center [529, 275] width 63 height 15
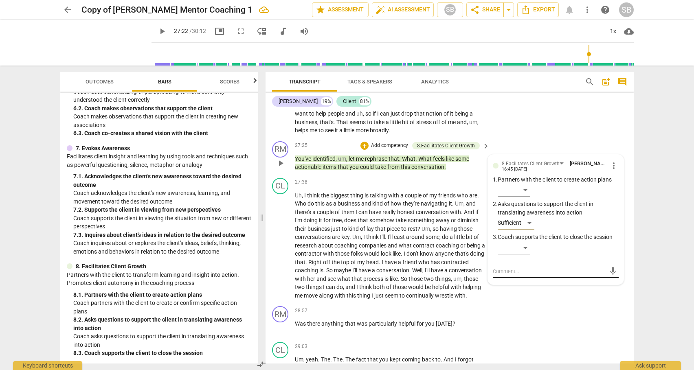
click at [511, 276] on textarea at bounding box center [549, 272] width 113 height 8
click at [609, 276] on span "send" at bounding box center [613, 271] width 9 height 9
click at [281, 168] on span "play_arrow" at bounding box center [281, 164] width 10 height 10
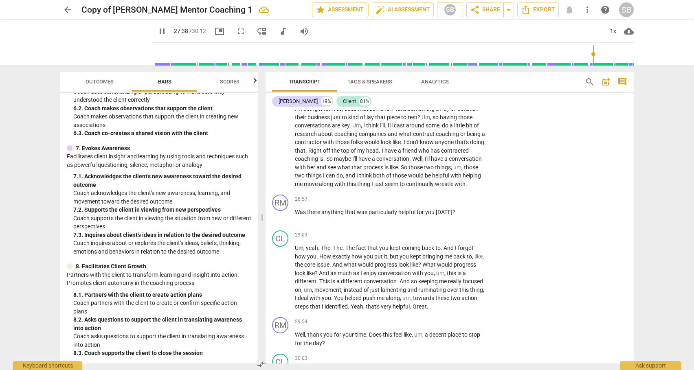
scroll to position [3676, 0]
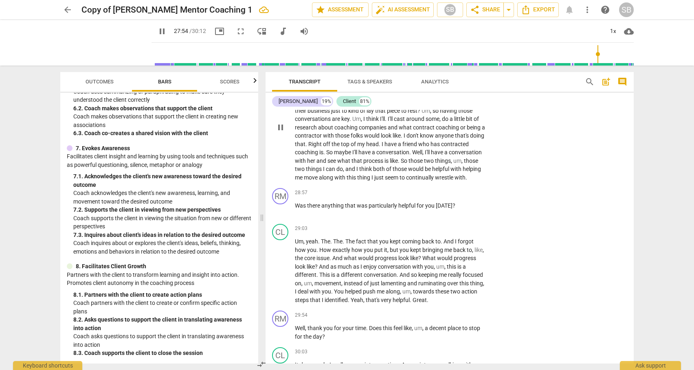
click at [423, 156] on span "Well" at bounding box center [417, 152] width 10 height 7
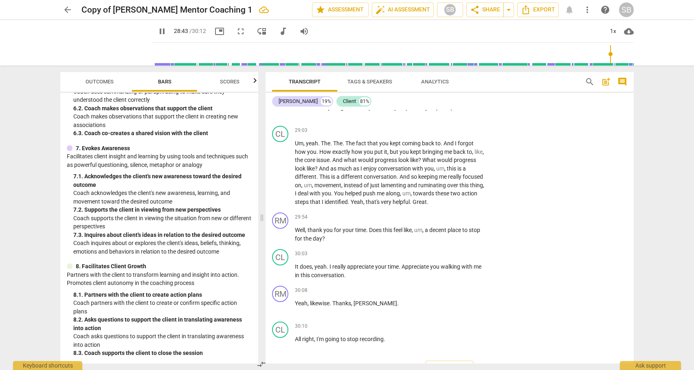
scroll to position [3778, 0]
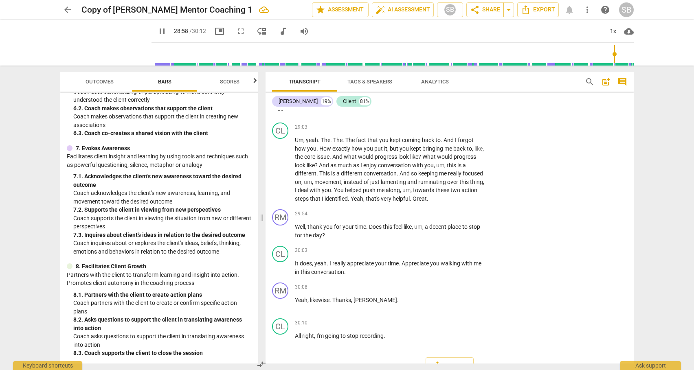
click at [435, 95] on div "+" at bounding box center [436, 91] width 8 height 8
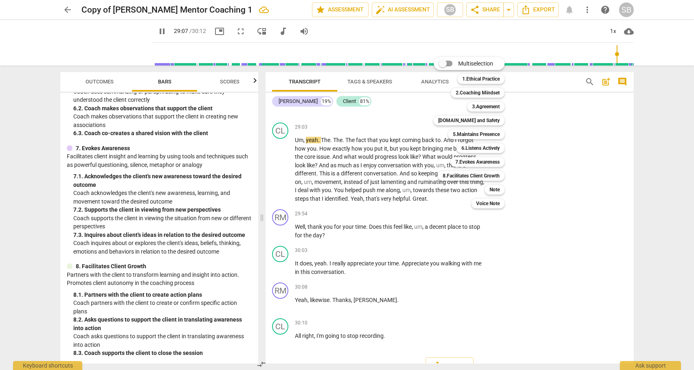
drag, startPoint x: 255, startPoint y: 277, endPoint x: 254, endPoint y: 253, distance: 24.1
click at [254, 253] on div at bounding box center [347, 185] width 694 height 370
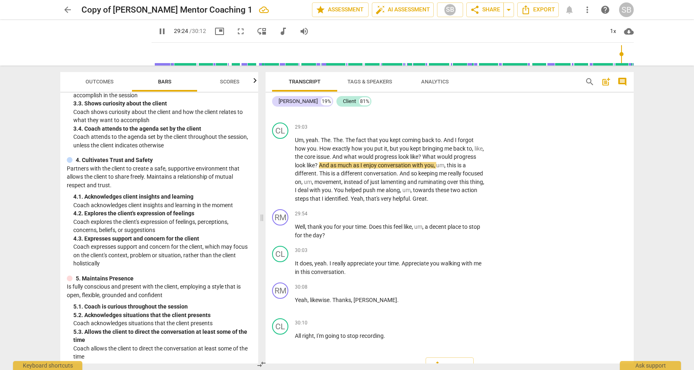
scroll to position [190, 0]
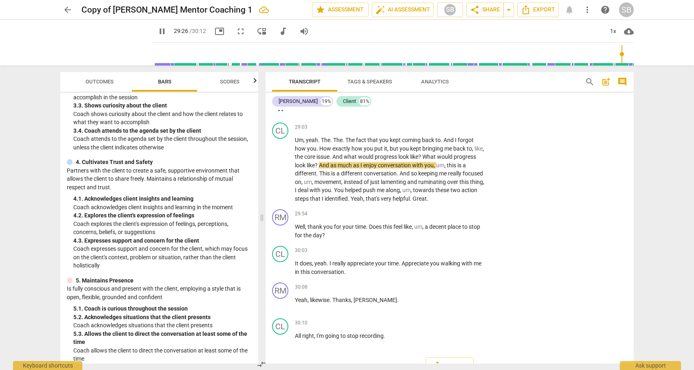
click at [434, 95] on div "+" at bounding box center [436, 91] width 8 height 8
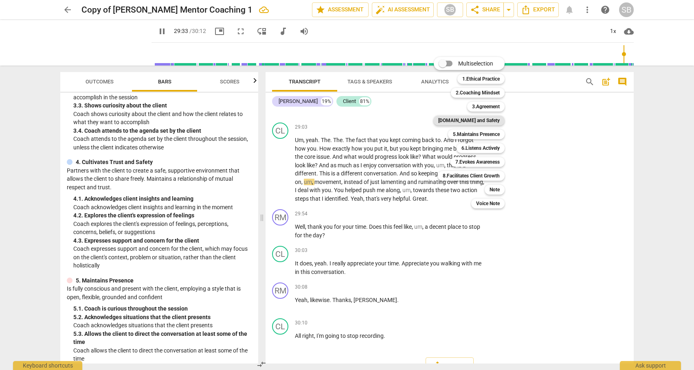
click at [485, 122] on b "[DOMAIN_NAME] and Safety" at bounding box center [470, 121] width 62 height 10
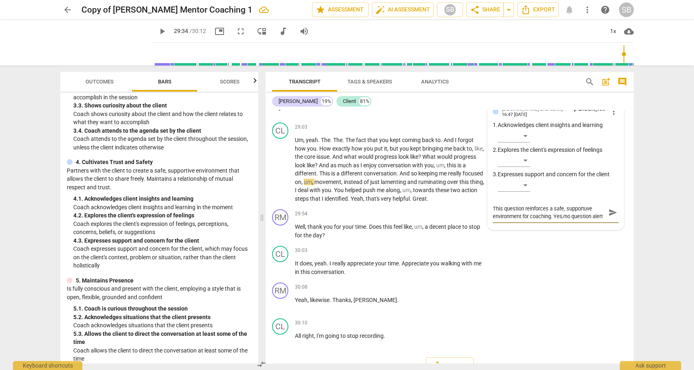
scroll to position [7, 0]
click at [611, 217] on span "send" at bounding box center [613, 212] width 9 height 9
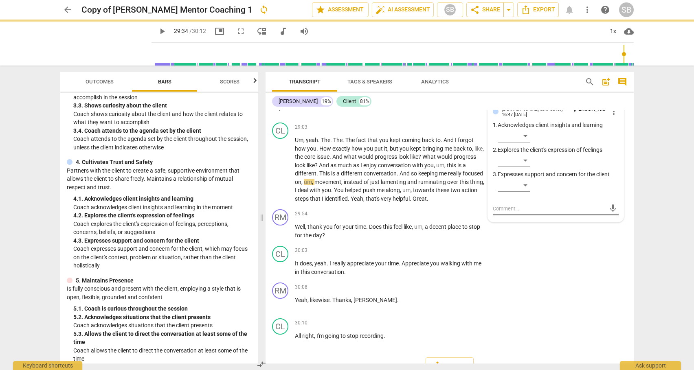
scroll to position [0, 0]
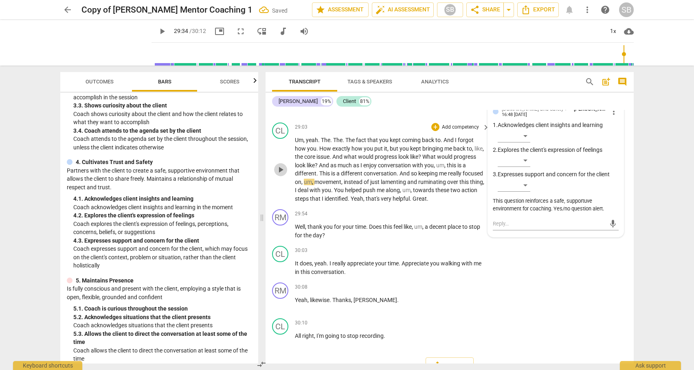
click at [280, 175] on span "play_arrow" at bounding box center [281, 170] width 10 height 10
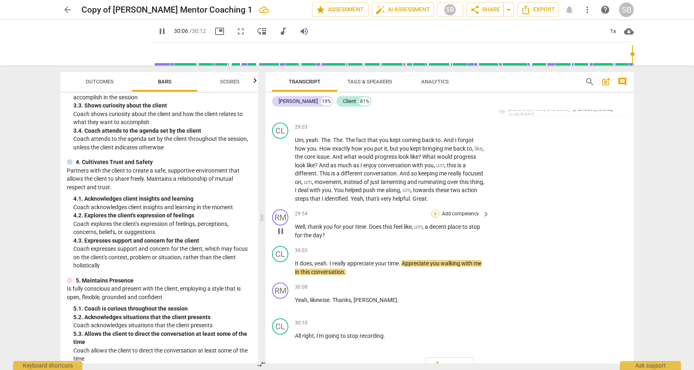
click at [436, 218] on div "+" at bounding box center [436, 214] width 8 height 8
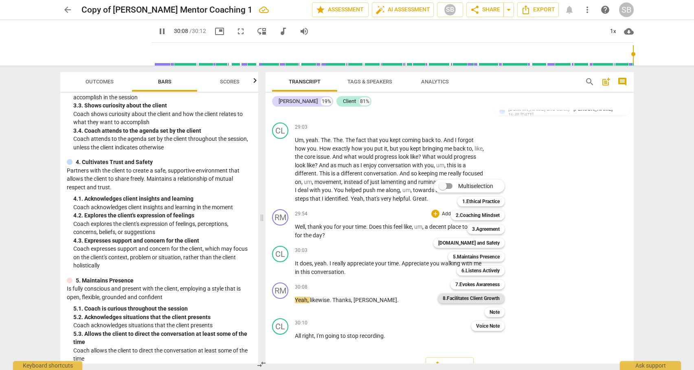
click at [476, 300] on b "8.Facilitates Client Growth" at bounding box center [471, 299] width 57 height 10
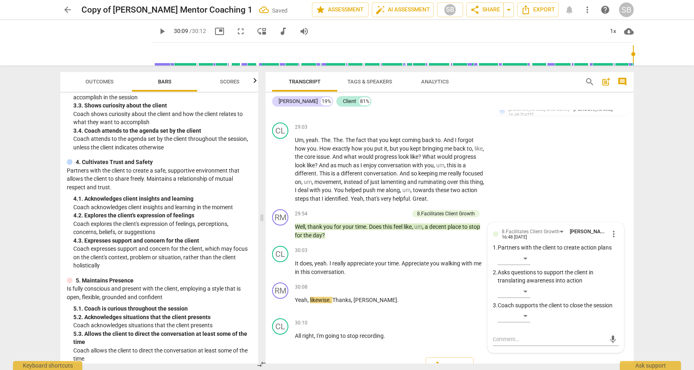
scroll to position [3837, 0]
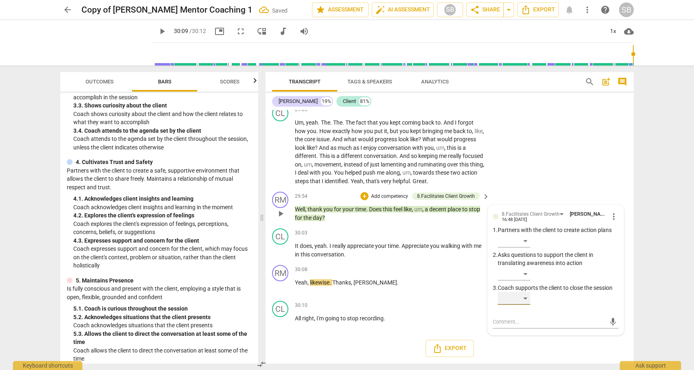
click at [524, 297] on div "​" at bounding box center [514, 298] width 33 height 13
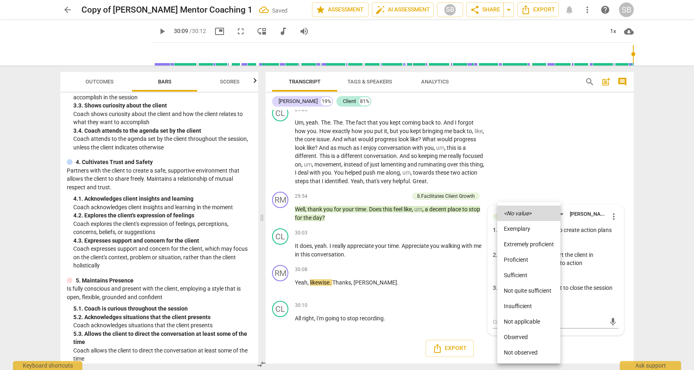
click at [514, 272] on li "Sufficient" at bounding box center [529, 275] width 63 height 15
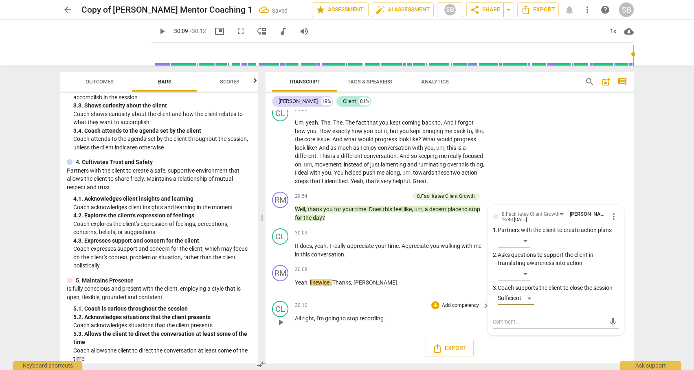
click at [439, 302] on div "+ Add competency" at bounding box center [456, 306] width 48 height 8
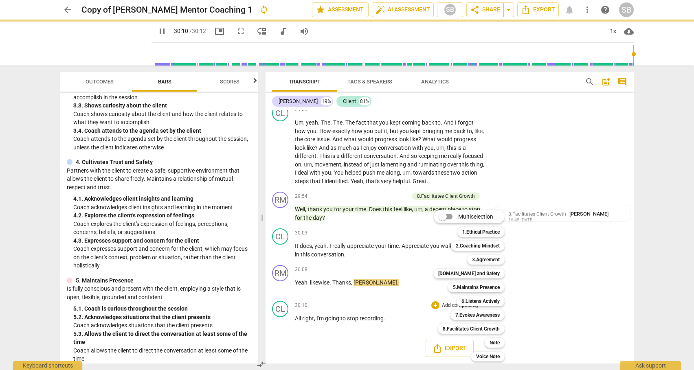
click at [549, 183] on div at bounding box center [347, 185] width 694 height 370
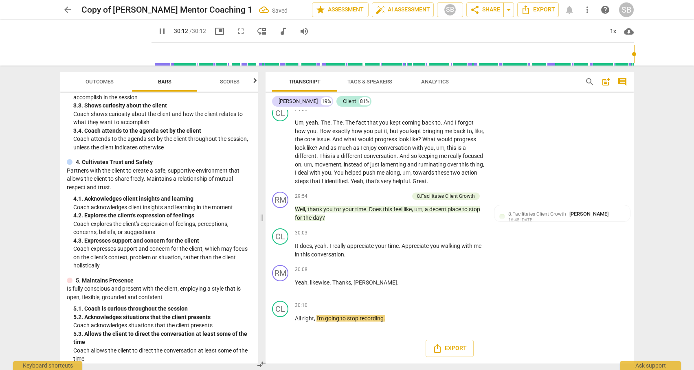
click at [607, 82] on span "post_add" at bounding box center [607, 82] width 10 height 10
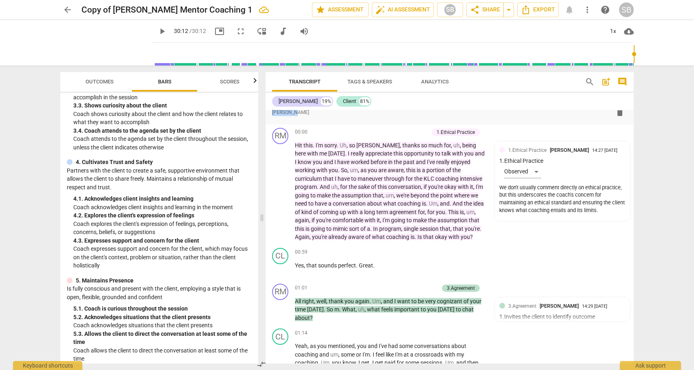
drag, startPoint x: 630, startPoint y: 118, endPoint x: 630, endPoint y: 103, distance: 15.1
click at [630, 103] on div "[PERSON_NAME] 19% Client 81% format_bold format_list_bulleted [PERSON_NAME] del…" at bounding box center [450, 228] width 368 height 271
click at [425, 119] on div "format_bold format_list_bulleted [PERSON_NAME] delete" at bounding box center [449, 112] width 355 height 15
click at [292, 114] on span "format_list_bulleted" at bounding box center [294, 113] width 10 height 10
